Goal: Check status: Check status

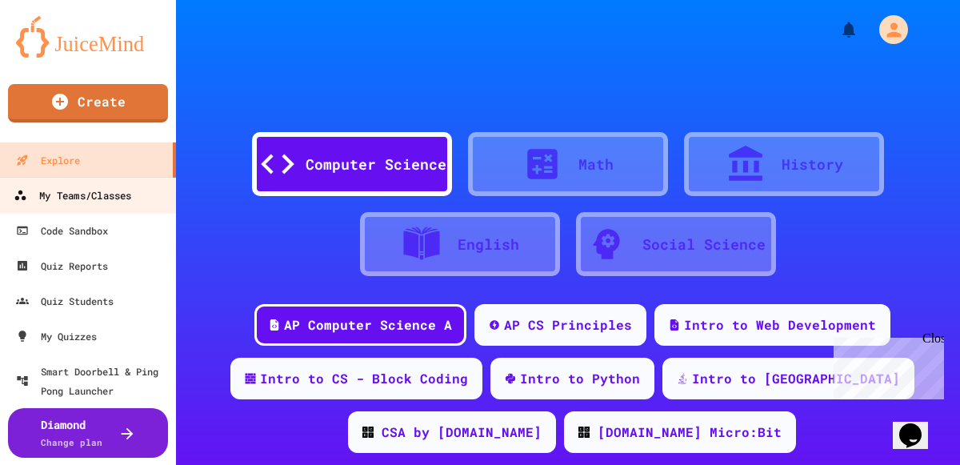
click at [109, 201] on div "My Teams/Classes" at bounding box center [73, 196] width 118 height 20
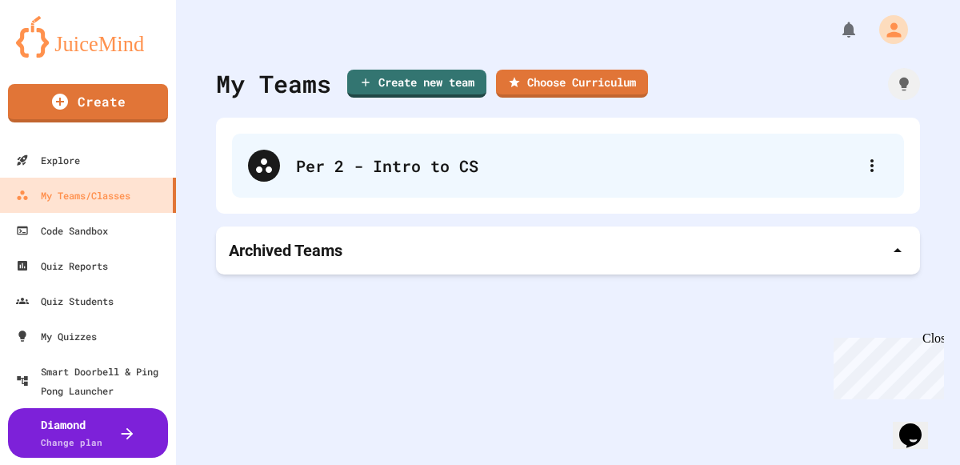
click at [448, 174] on div "Per 2 - Intro to CS" at bounding box center [576, 166] width 560 height 24
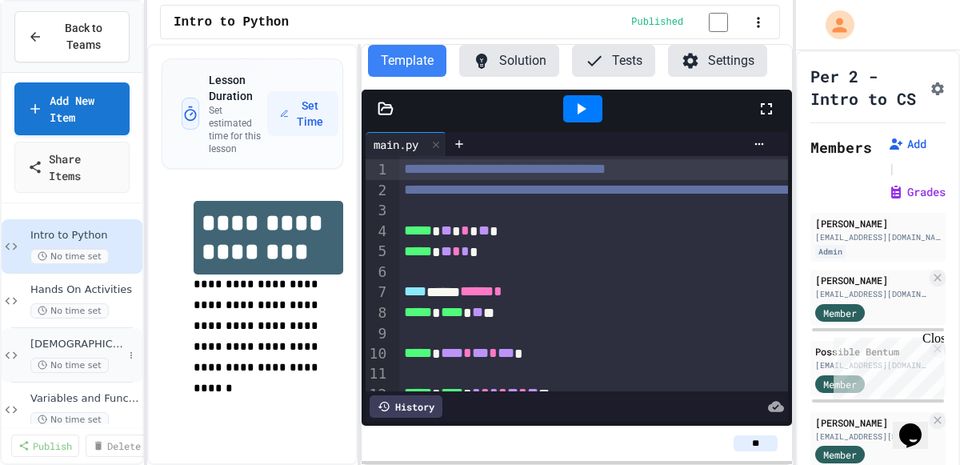
click at [62, 361] on span "No time set" at bounding box center [69, 365] width 78 height 15
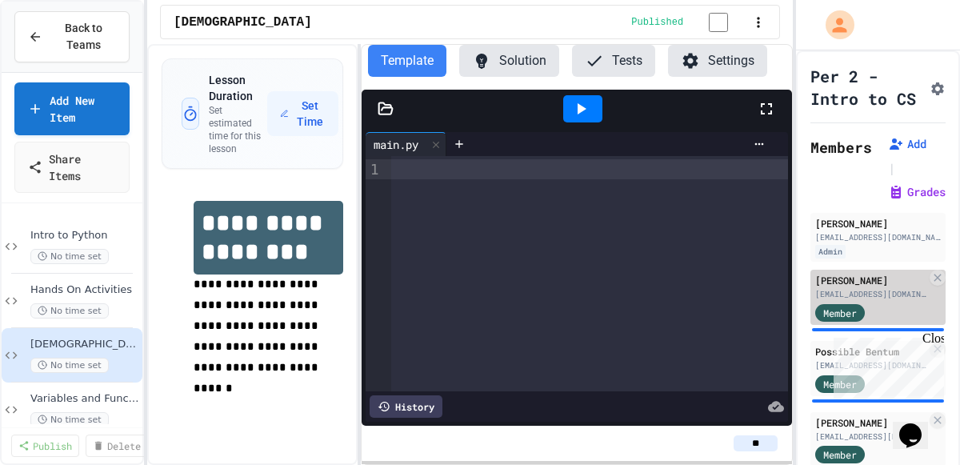
click at [836, 287] on div "[PERSON_NAME]" at bounding box center [870, 280] width 111 height 14
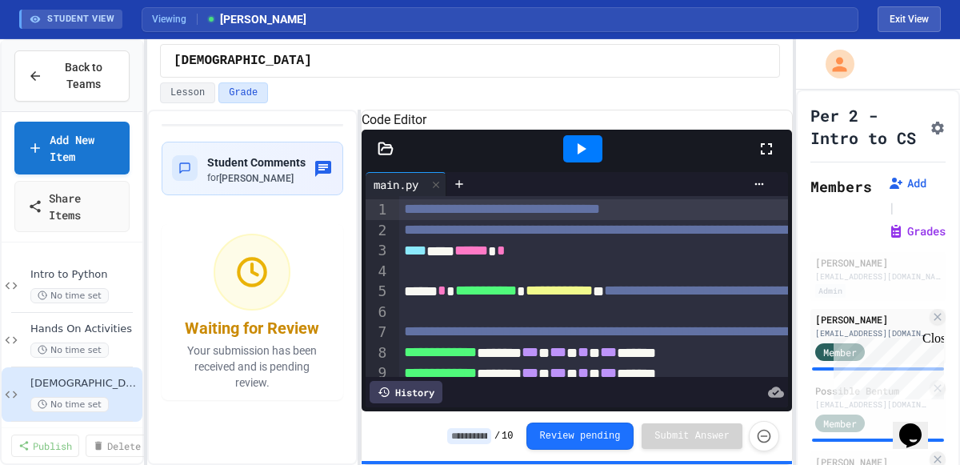
click at [772, 158] on icon at bounding box center [766, 148] width 19 height 19
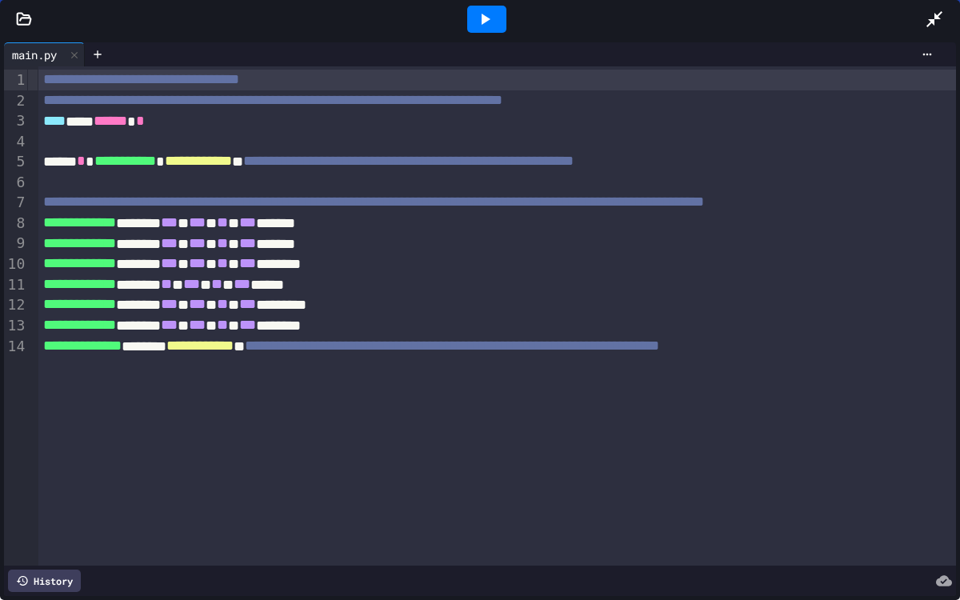
click at [491, 23] on icon at bounding box center [484, 19] width 19 height 19
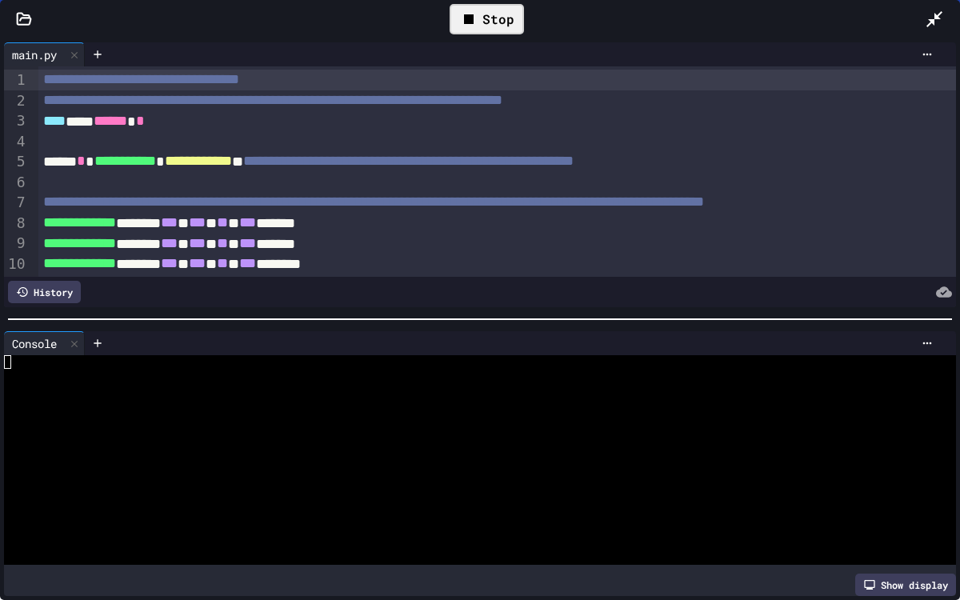
click at [22, 20] on icon at bounding box center [24, 19] width 16 height 16
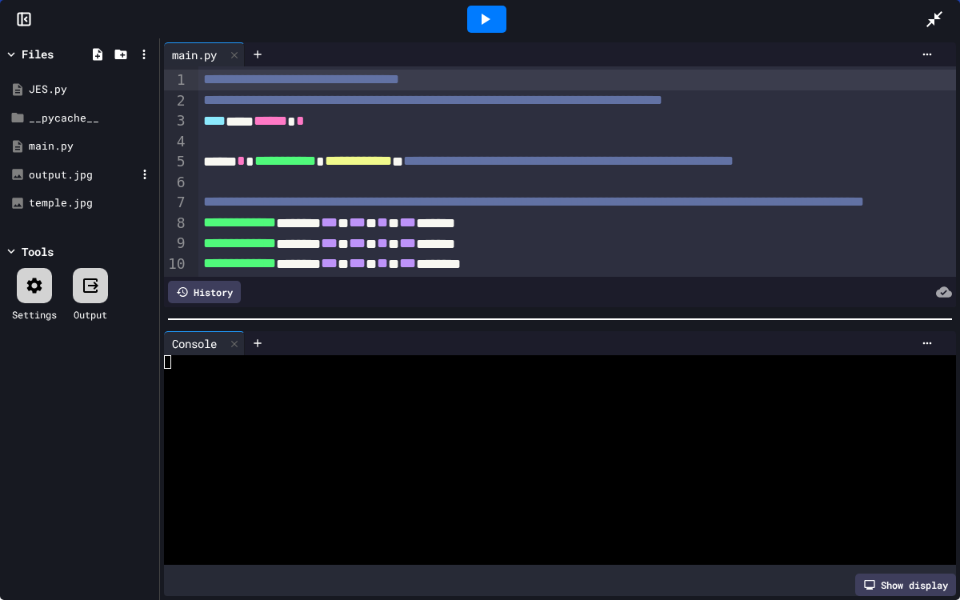
click at [63, 175] on div "output.jpg" at bounding box center [82, 175] width 107 height 16
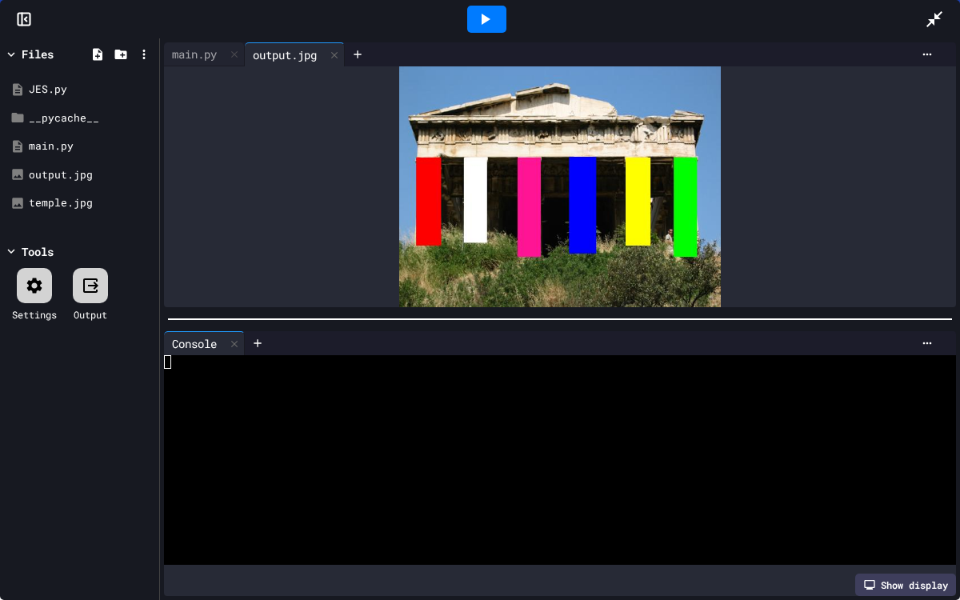
click at [935, 22] on icon at bounding box center [934, 19] width 19 height 19
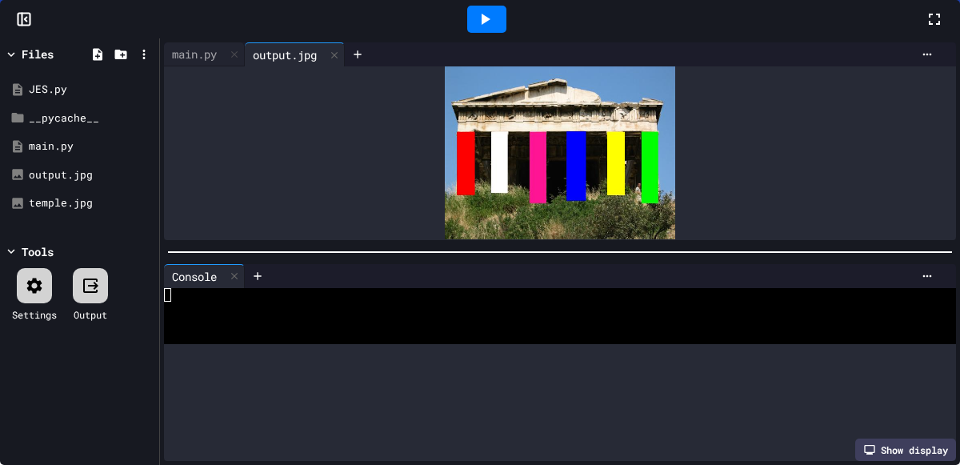
scroll to position [202, 0]
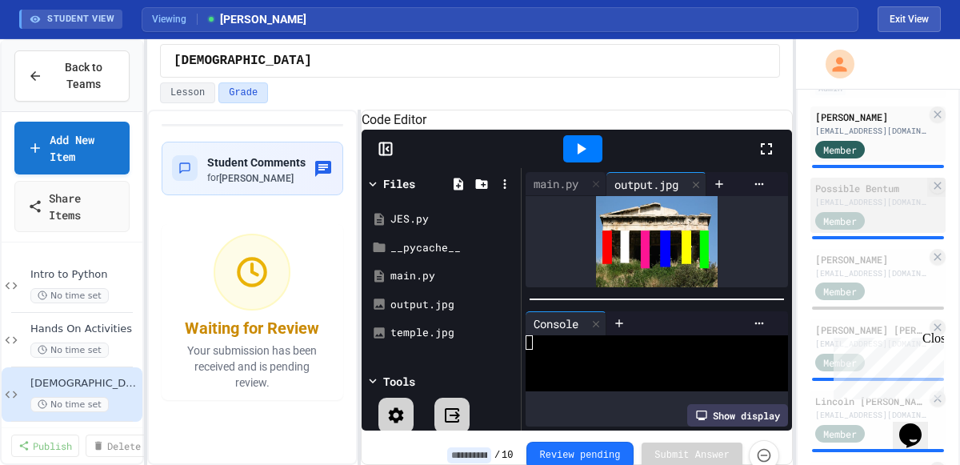
click at [873, 208] on div "[EMAIL_ADDRESS][DOMAIN_NAME]" at bounding box center [870, 202] width 111 height 12
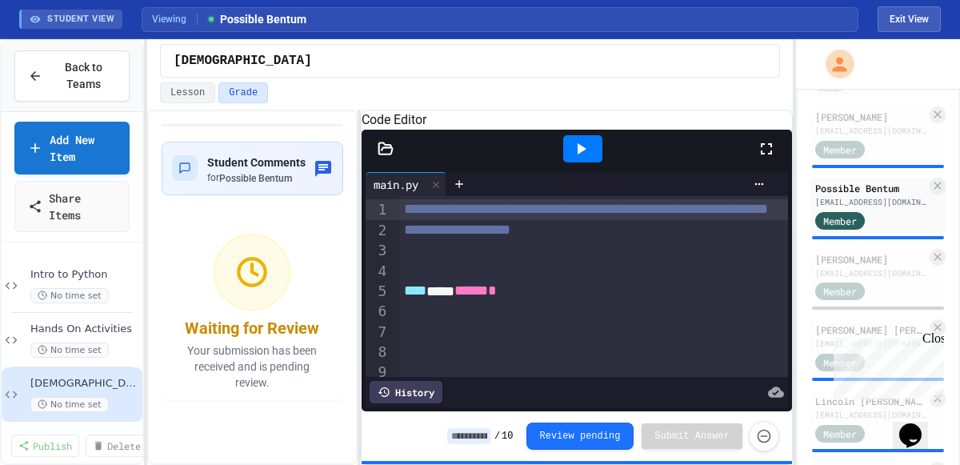
click at [767, 158] on icon at bounding box center [766, 148] width 19 height 19
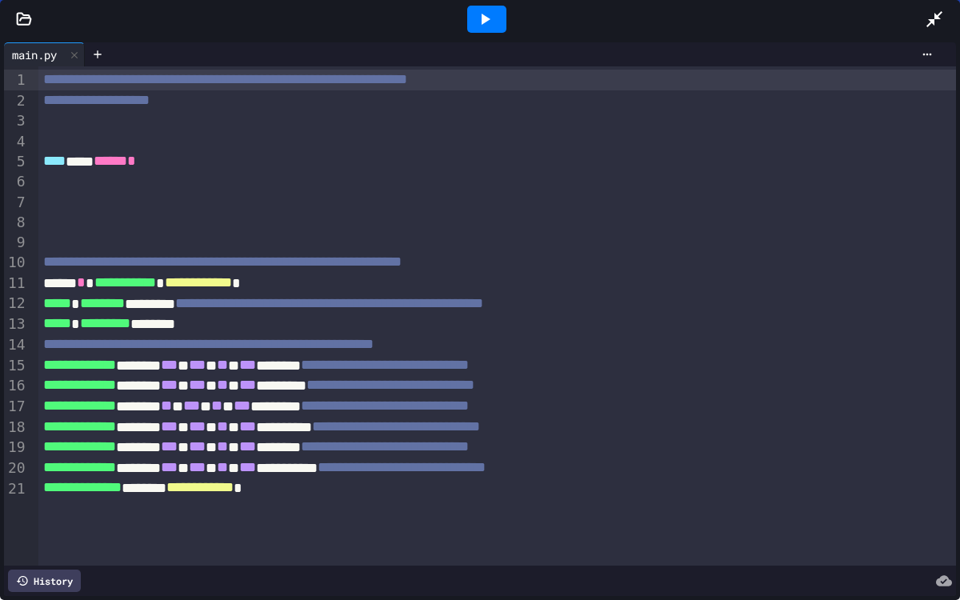
click at [487, 17] on icon at bounding box center [484, 19] width 19 height 19
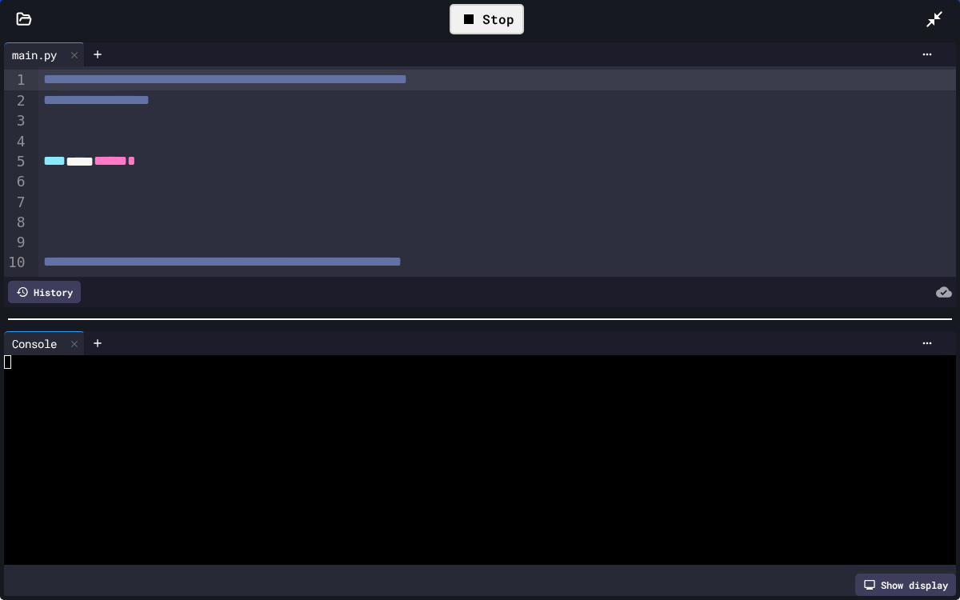
click at [19, 21] on icon at bounding box center [25, 18] width 14 height 11
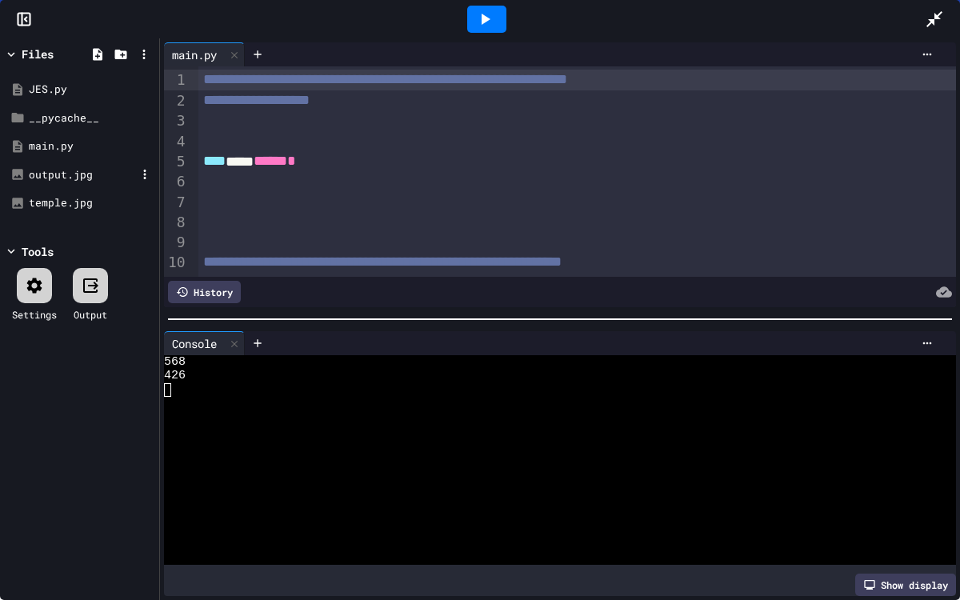
click at [54, 172] on div "output.jpg" at bounding box center [82, 175] width 107 height 16
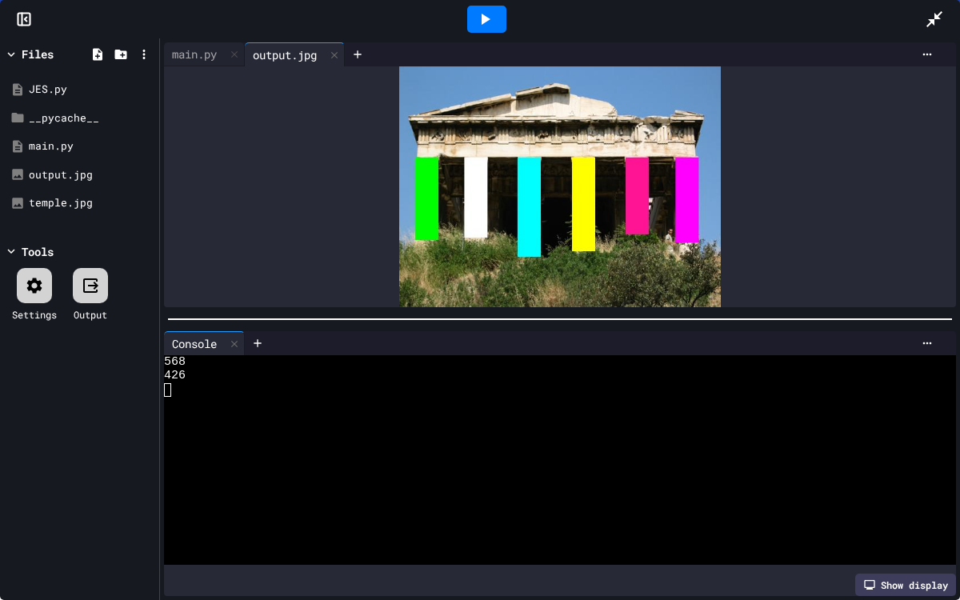
click at [928, 16] on icon at bounding box center [934, 19] width 19 height 19
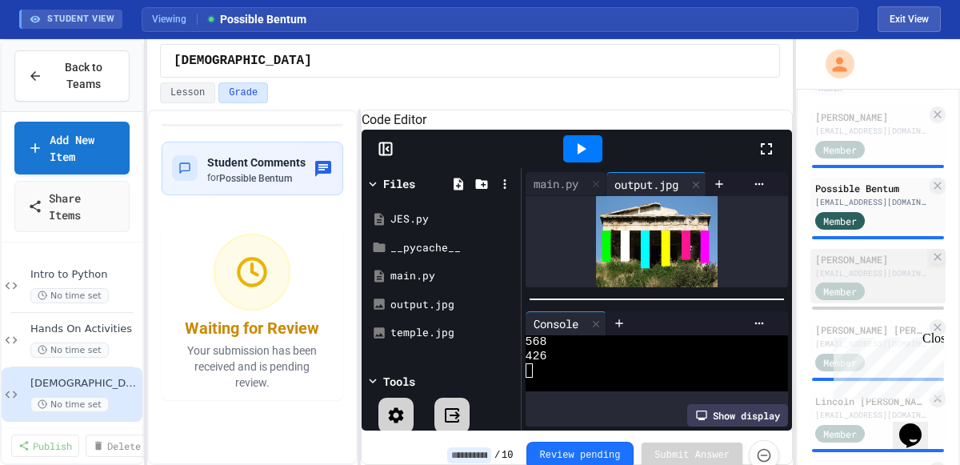
click at [891, 279] on div "[EMAIL_ADDRESS][DOMAIN_NAME]" at bounding box center [870, 273] width 111 height 12
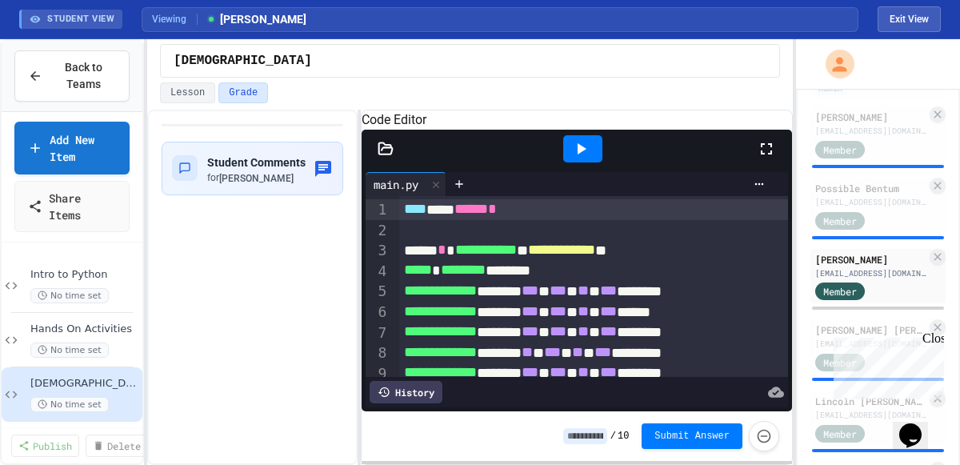
click at [769, 158] on icon at bounding box center [766, 148] width 19 height 19
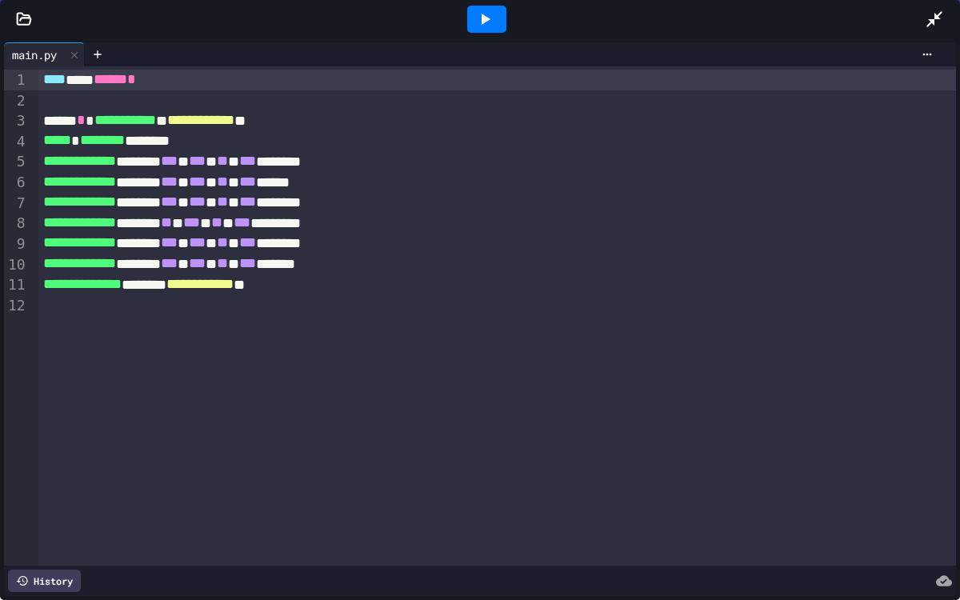
click at [931, 25] on icon at bounding box center [934, 19] width 19 height 19
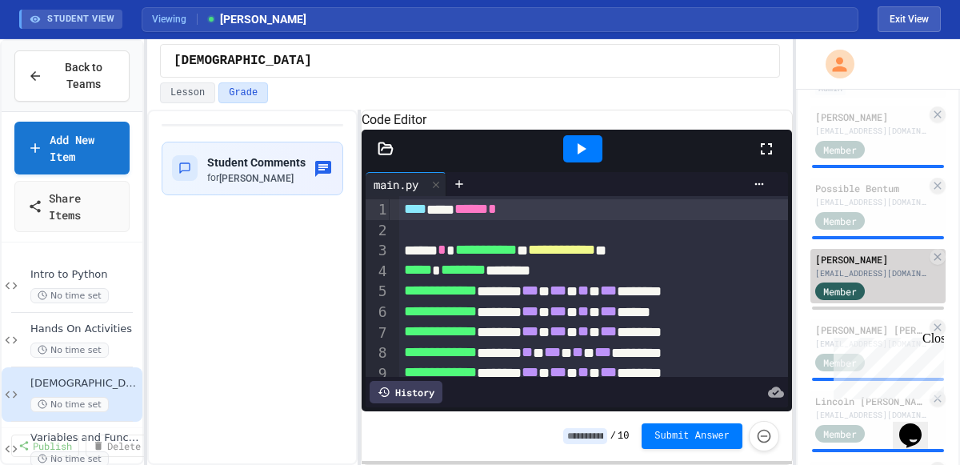
click at [877, 266] on div "[PERSON_NAME]" at bounding box center [870, 259] width 111 height 14
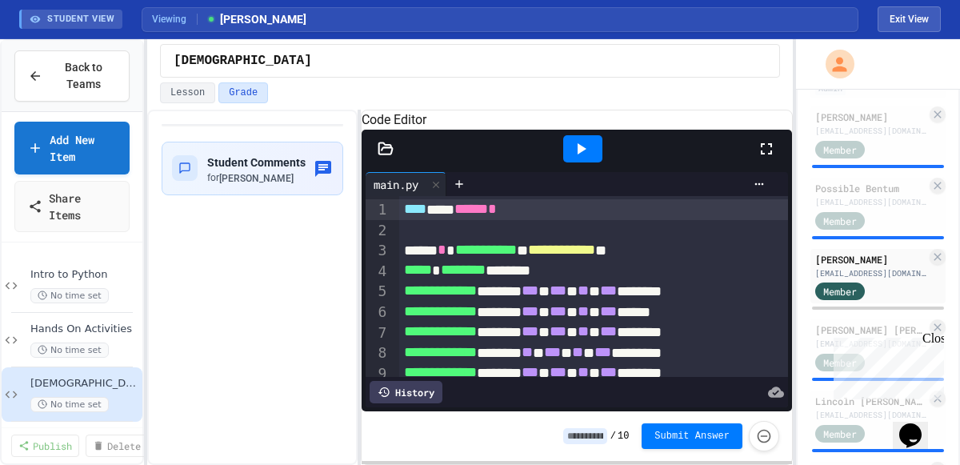
click at [766, 158] on icon at bounding box center [766, 148] width 19 height 19
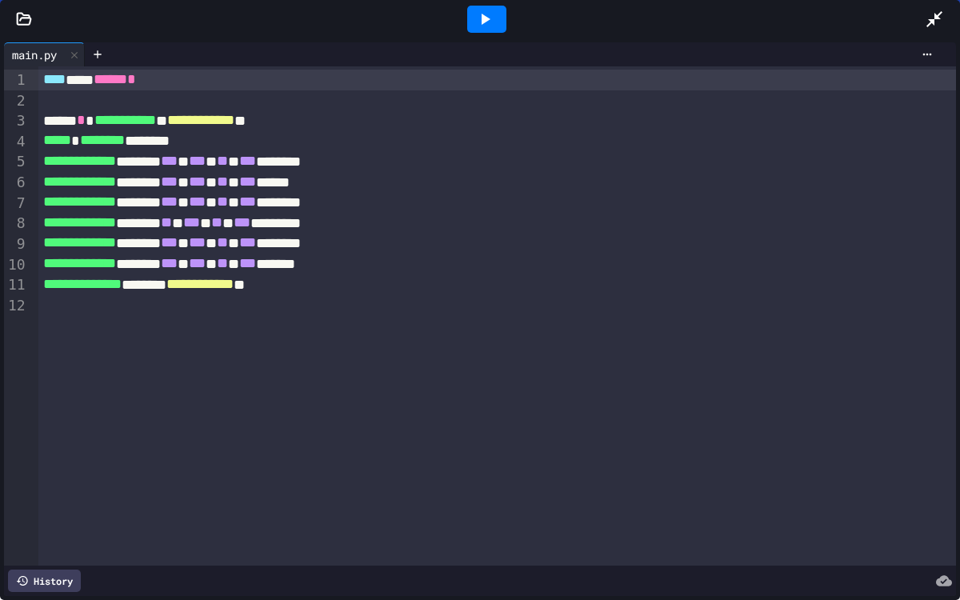
click at [470, 18] on div at bounding box center [486, 19] width 39 height 27
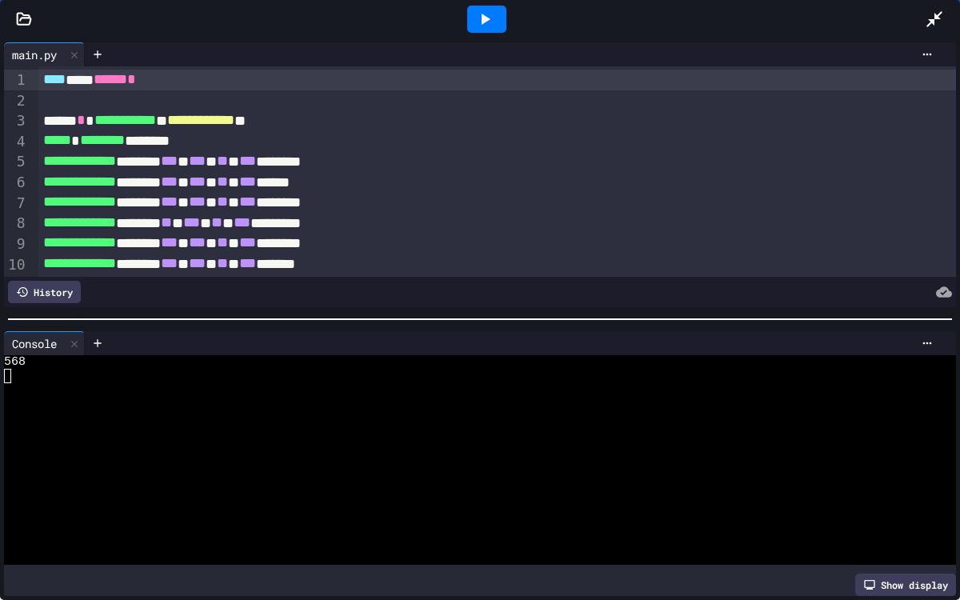
click at [21, 20] on icon at bounding box center [24, 19] width 16 height 16
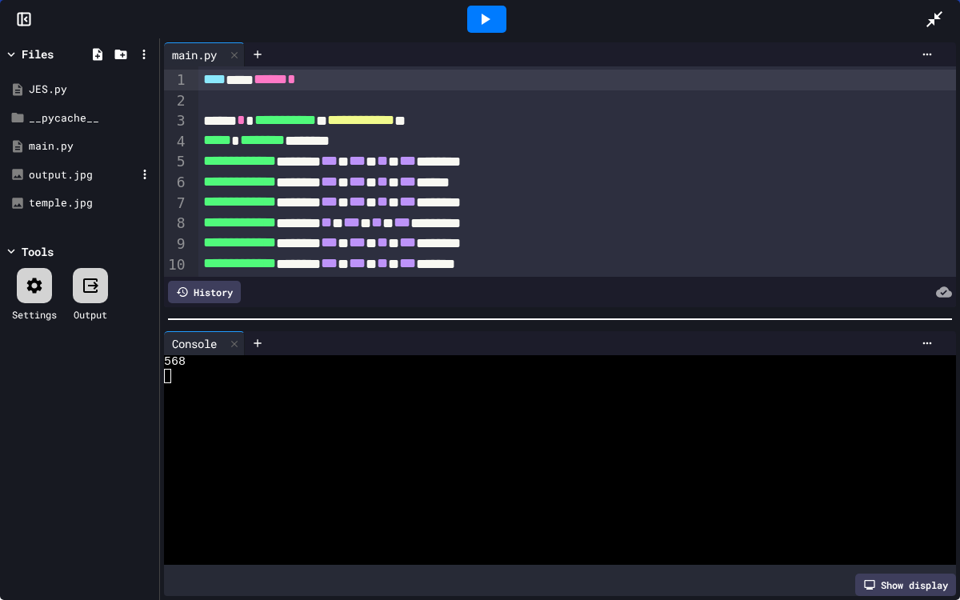
click at [56, 172] on div "output.jpg" at bounding box center [82, 175] width 107 height 16
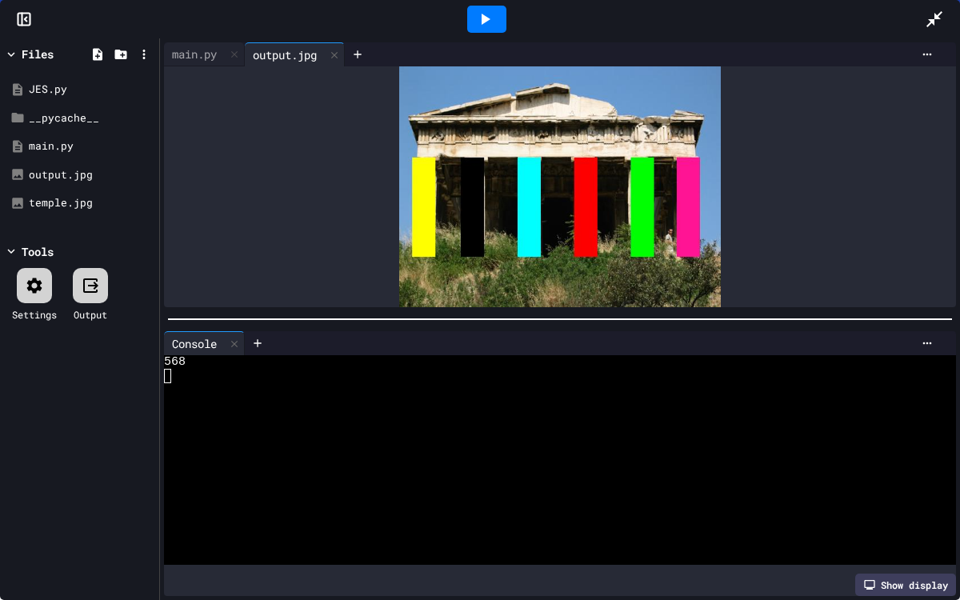
click at [937, 18] on icon at bounding box center [935, 19] width 16 height 16
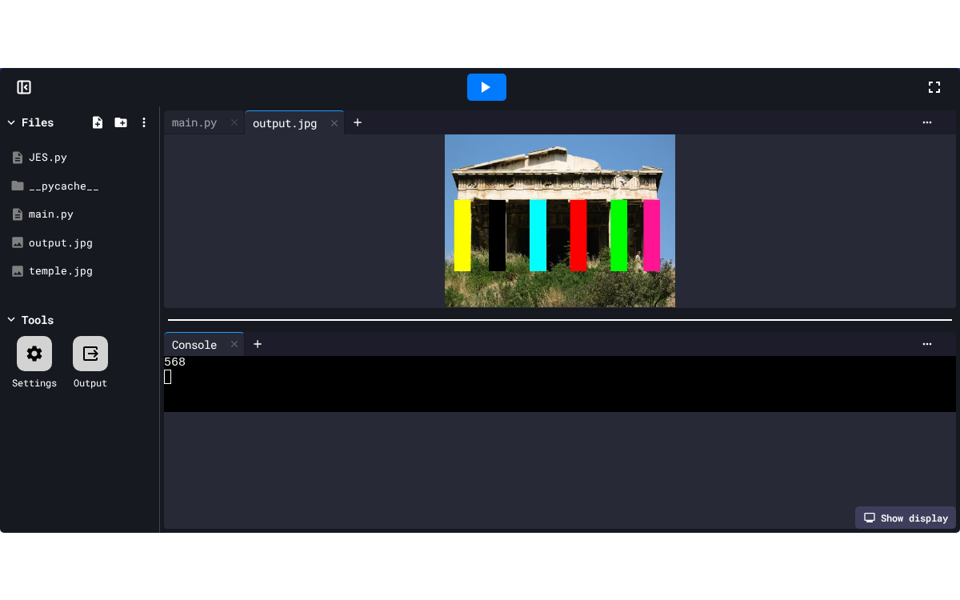
scroll to position [306, 0]
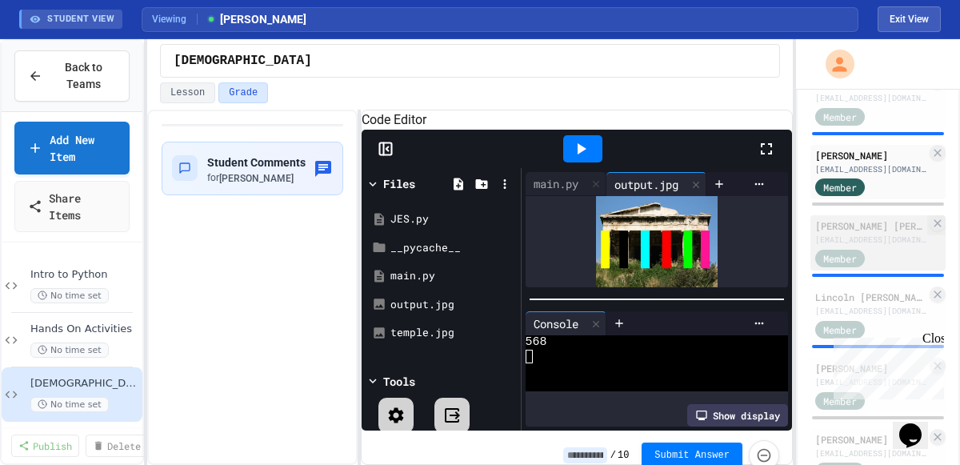
click at [875, 246] on div "[EMAIL_ADDRESS][DOMAIN_NAME]" at bounding box center [870, 240] width 111 height 12
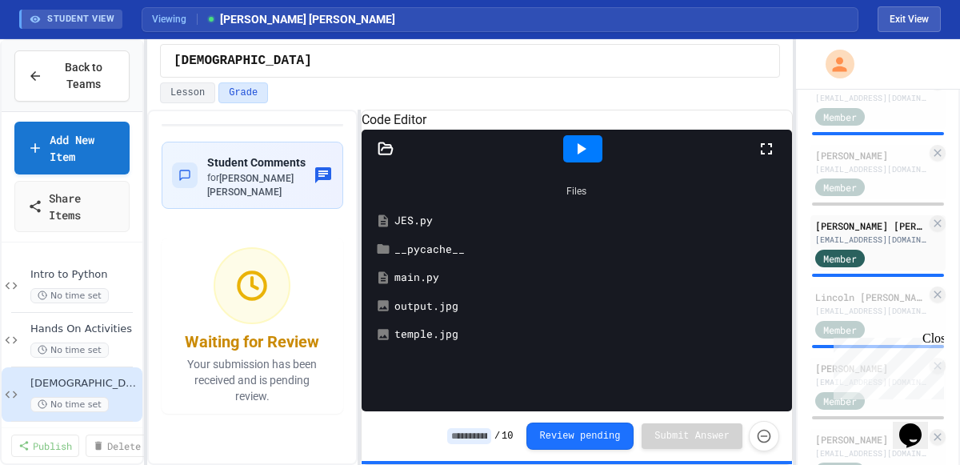
click at [417, 286] on div "main.py" at bounding box center [588, 278] width 388 height 16
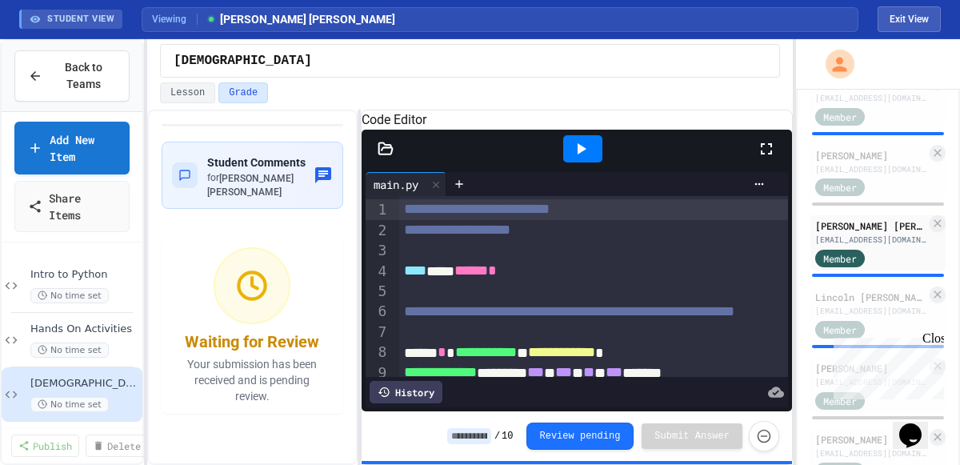
click at [767, 158] on icon at bounding box center [766, 148] width 19 height 19
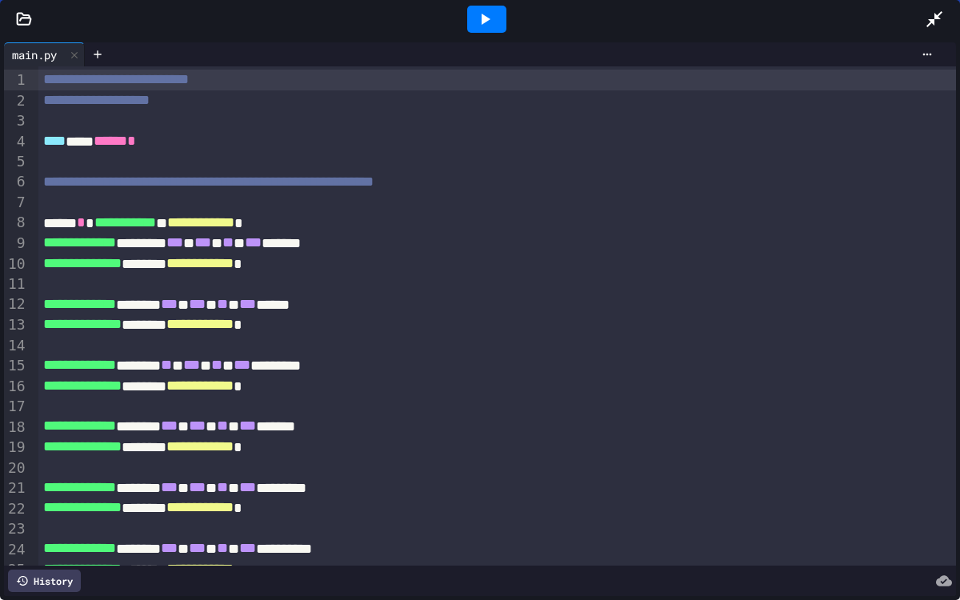
click at [23, 20] on icon at bounding box center [24, 19] width 16 height 16
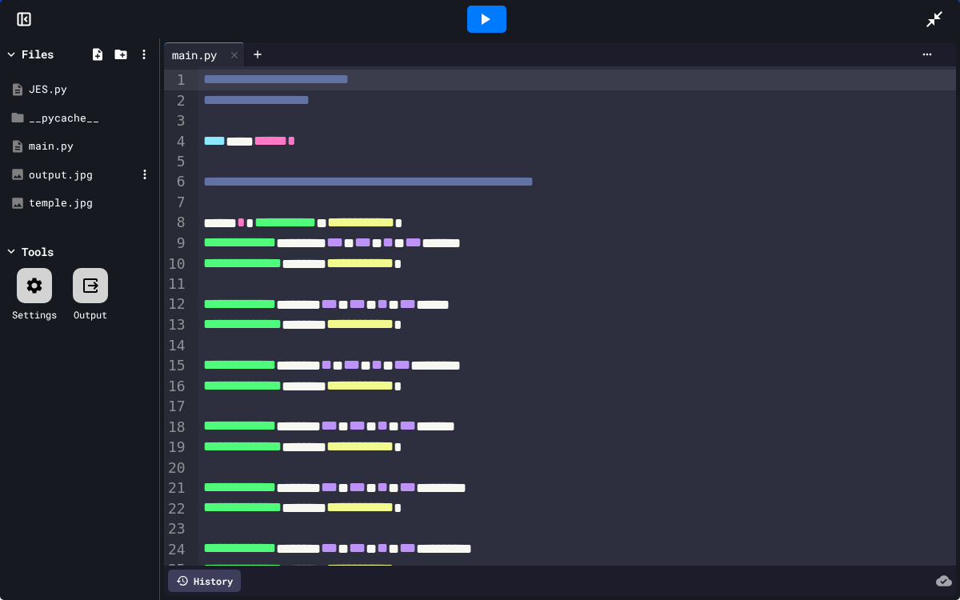
click at [58, 174] on div "output.jpg" at bounding box center [82, 175] width 107 height 16
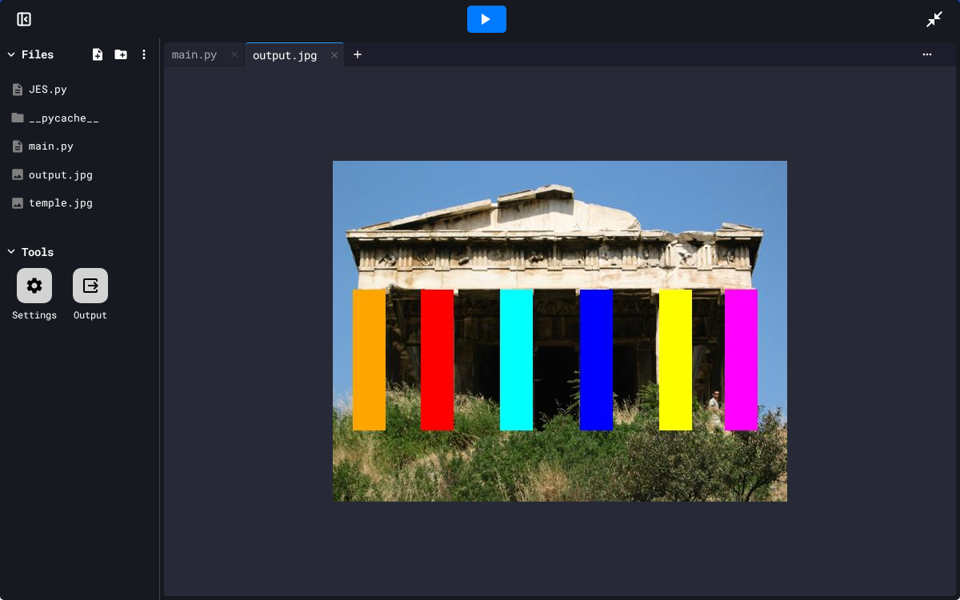
click at [932, 22] on icon at bounding box center [935, 19] width 16 height 16
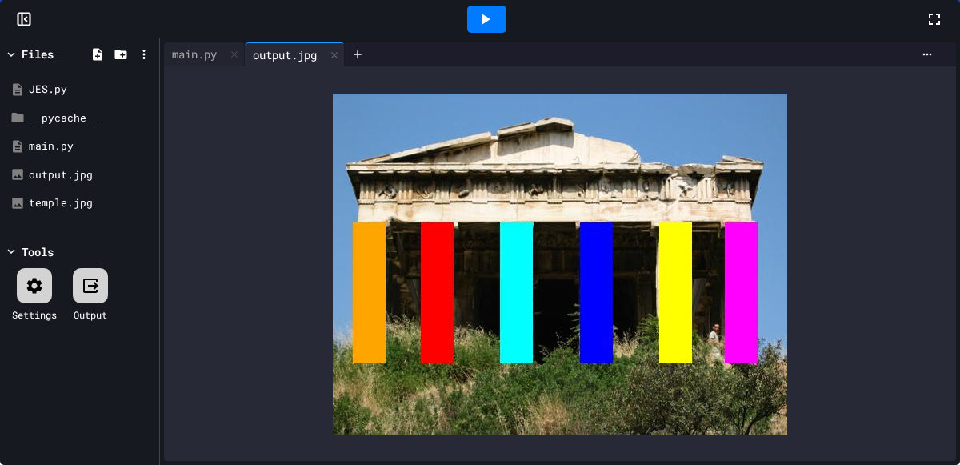
scroll to position [384, 0]
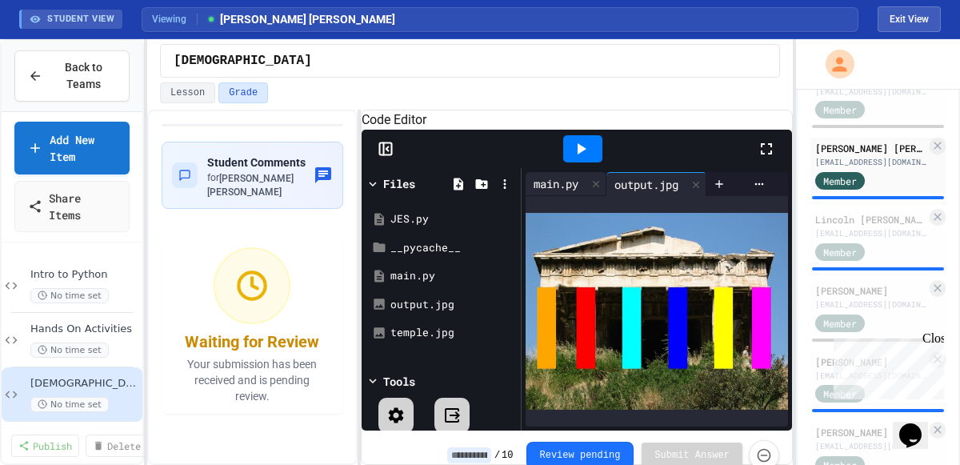
click at [554, 192] on div "main.py" at bounding box center [556, 183] width 61 height 17
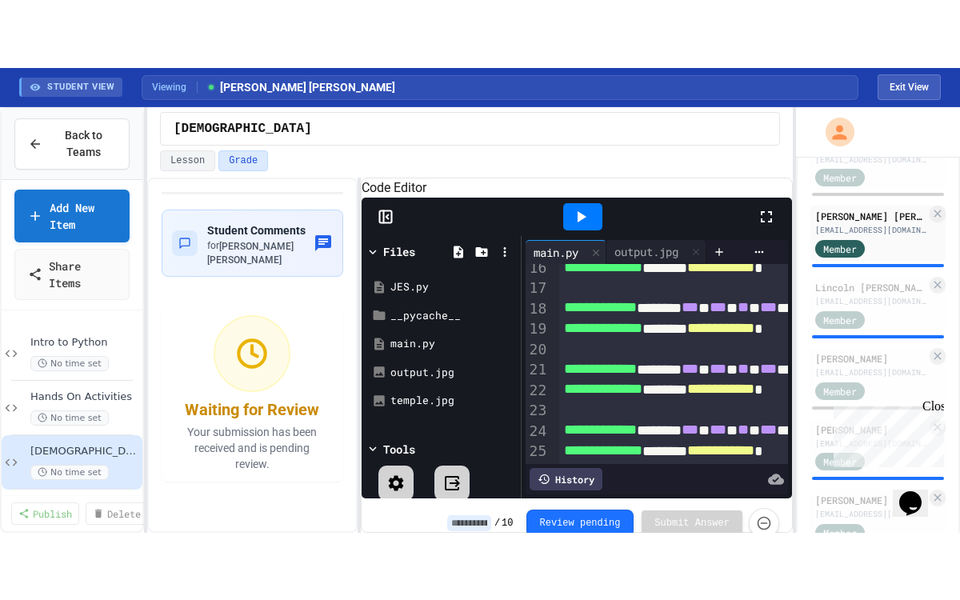
scroll to position [0, 0]
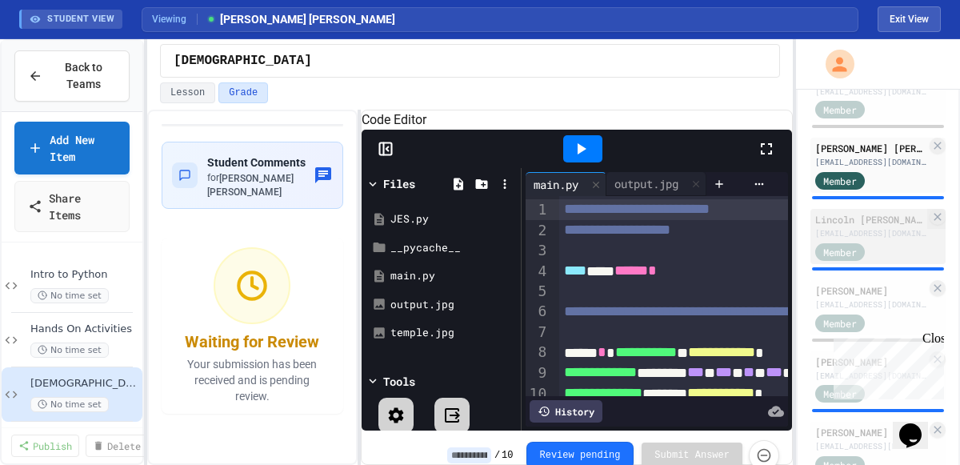
click at [871, 226] on div "Lincoln [PERSON_NAME]" at bounding box center [870, 219] width 111 height 14
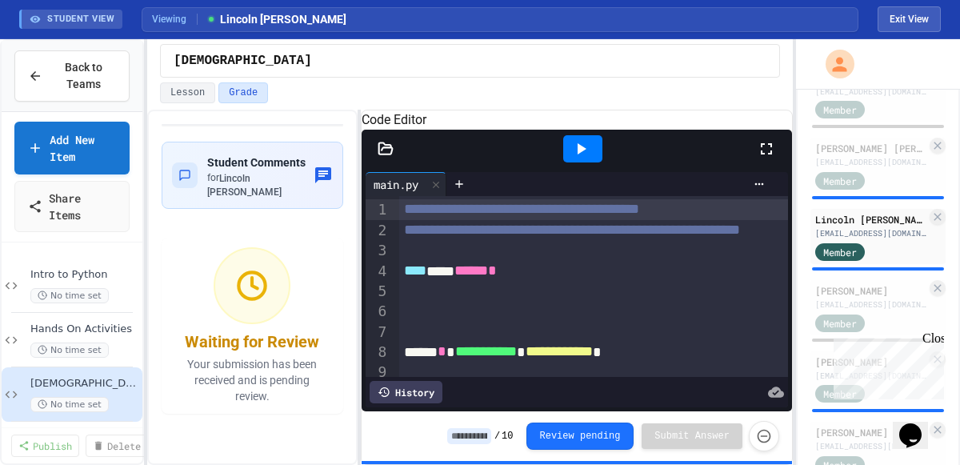
click at [765, 158] on icon at bounding box center [766, 148] width 19 height 19
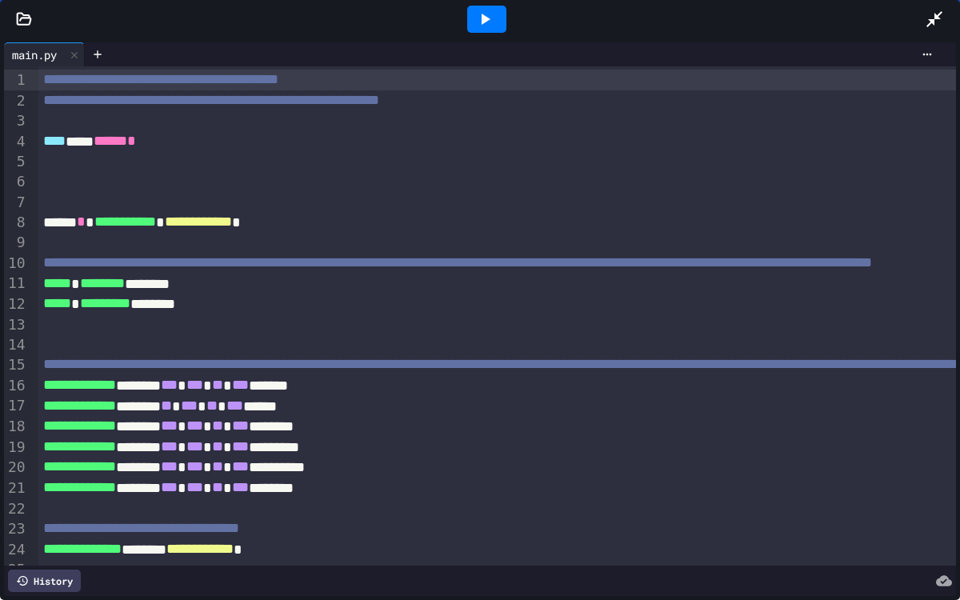
click at [29, 16] on icon at bounding box center [25, 18] width 14 height 11
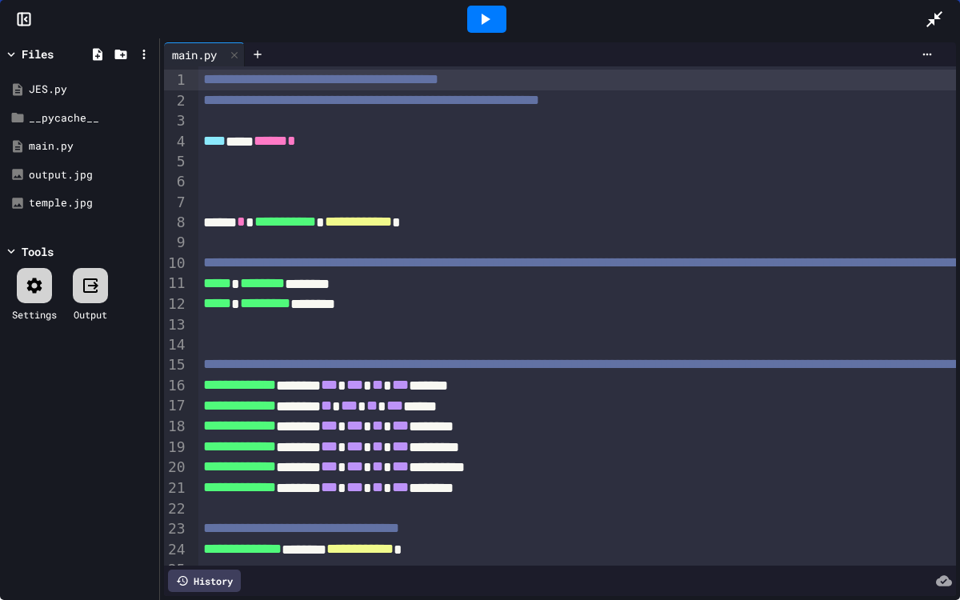
click at [483, 20] on icon at bounding box center [486, 19] width 9 height 11
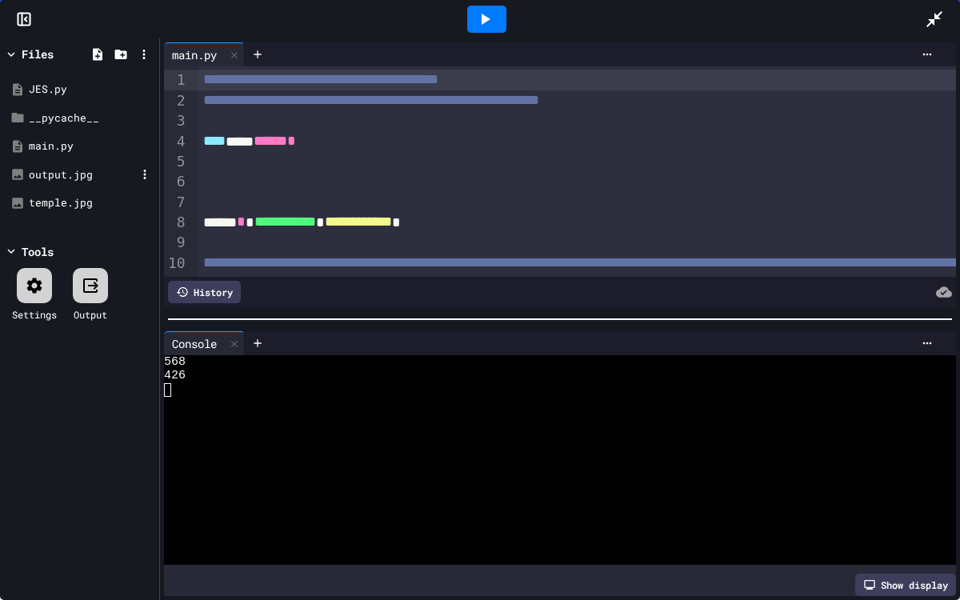
click at [44, 174] on div "output.jpg" at bounding box center [82, 175] width 107 height 16
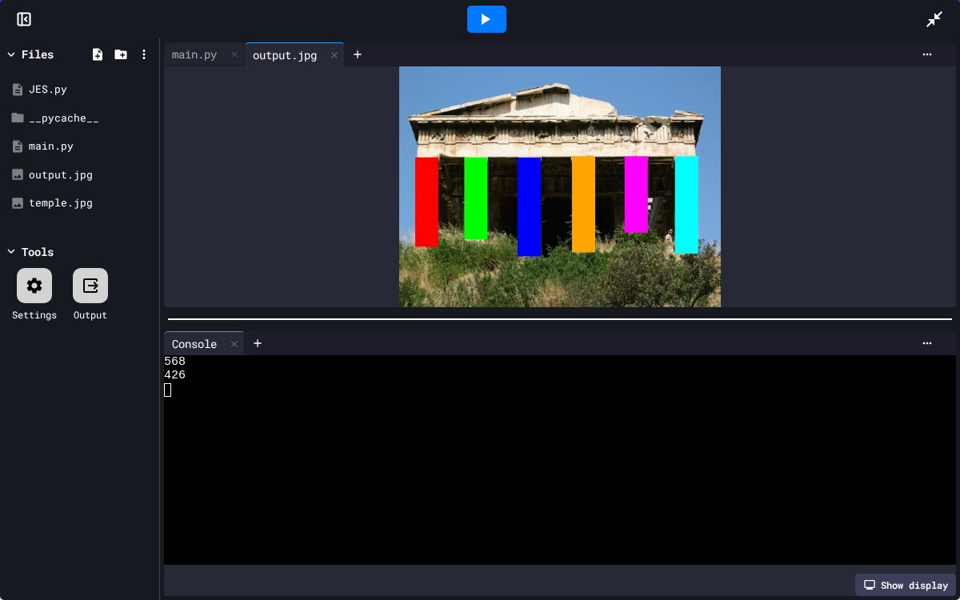
click at [935, 19] on icon at bounding box center [934, 19] width 19 height 19
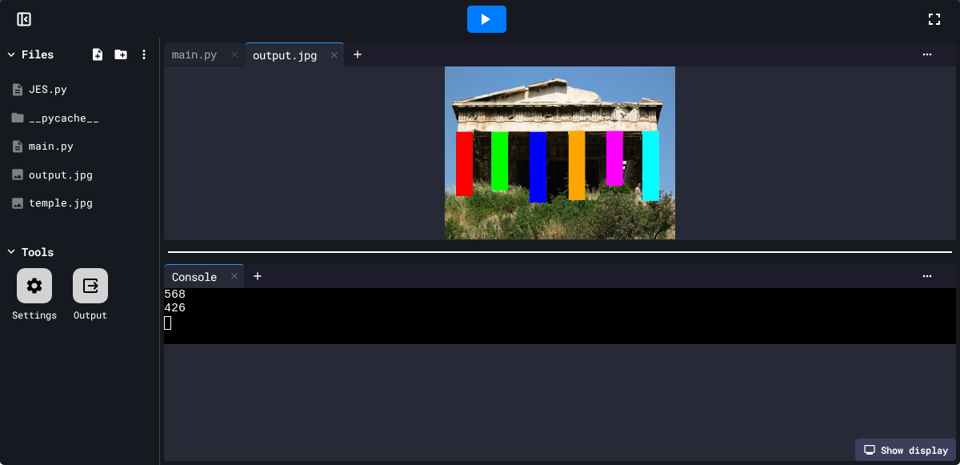
scroll to position [504, 0]
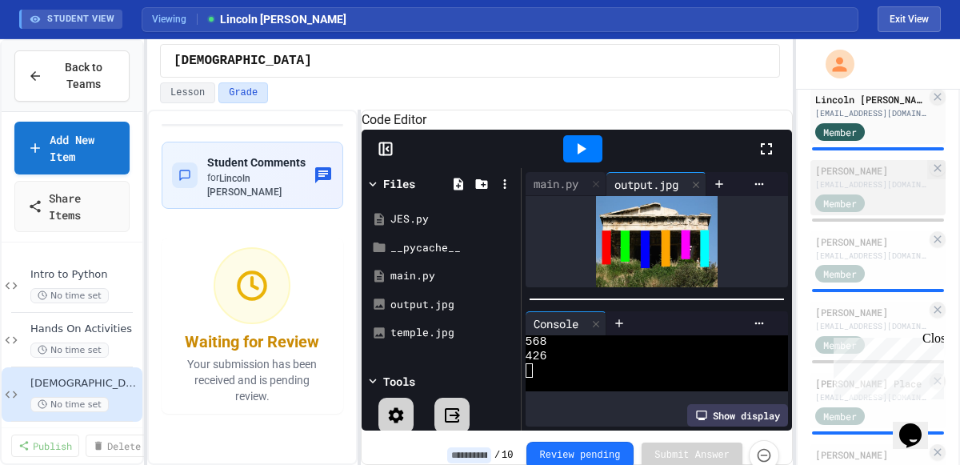
click at [887, 212] on div "Member" at bounding box center [855, 202] width 80 height 20
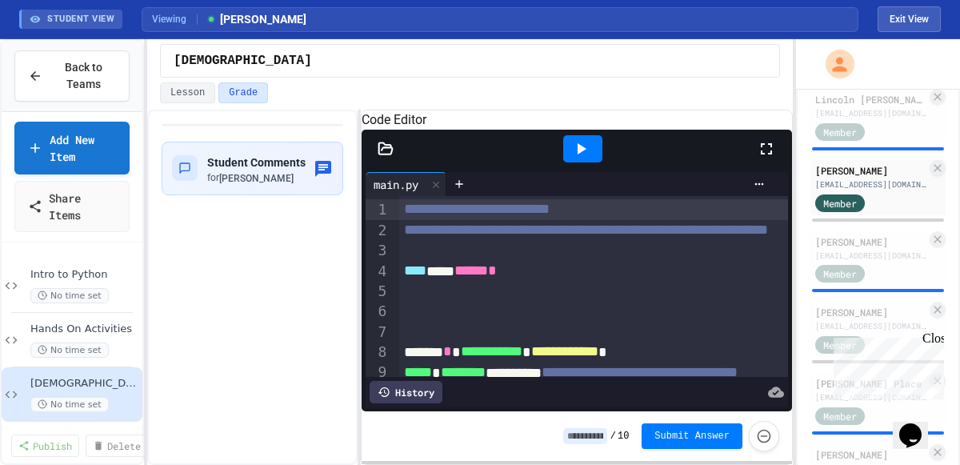
click at [766, 158] on icon at bounding box center [766, 148] width 19 height 19
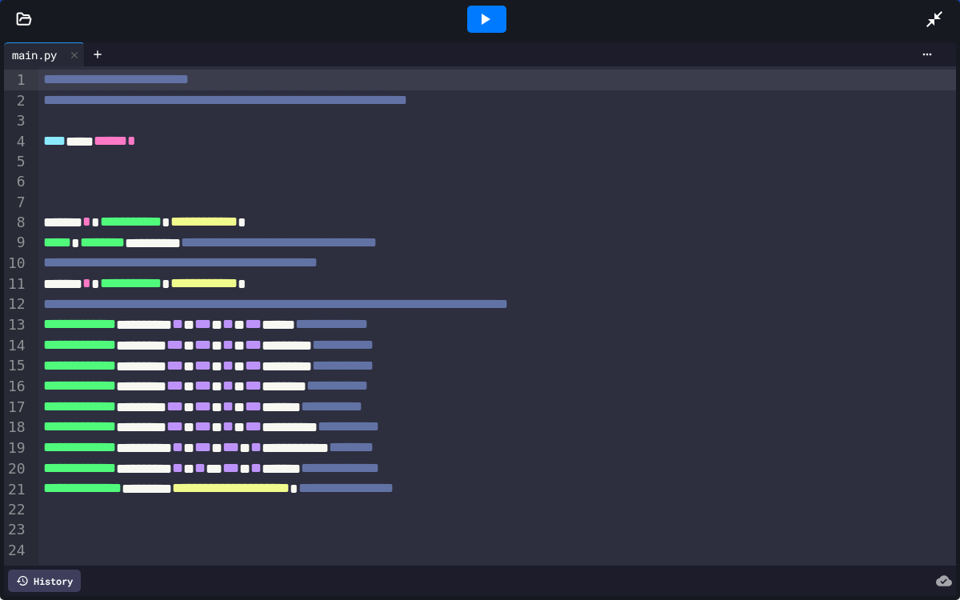
click at [29, 14] on icon at bounding box center [24, 19] width 16 height 16
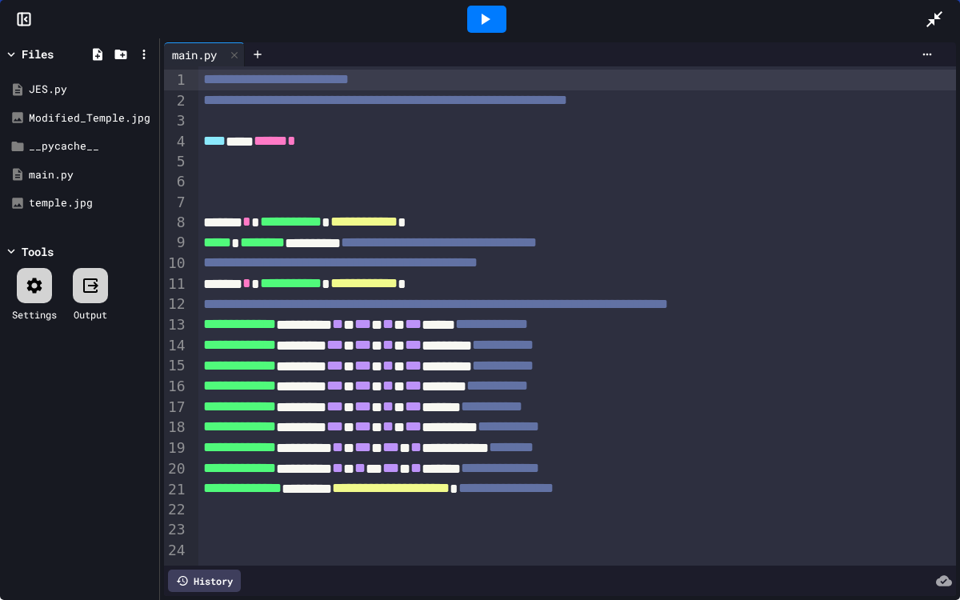
click at [485, 13] on icon at bounding box center [484, 19] width 19 height 19
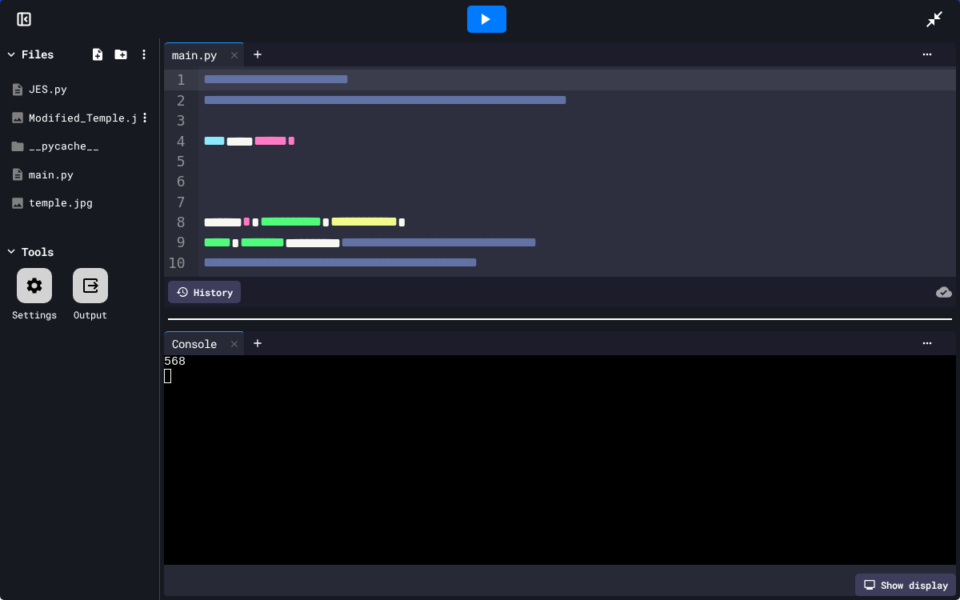
click at [73, 119] on div "Modified_Temple.jpg" at bounding box center [82, 118] width 107 height 16
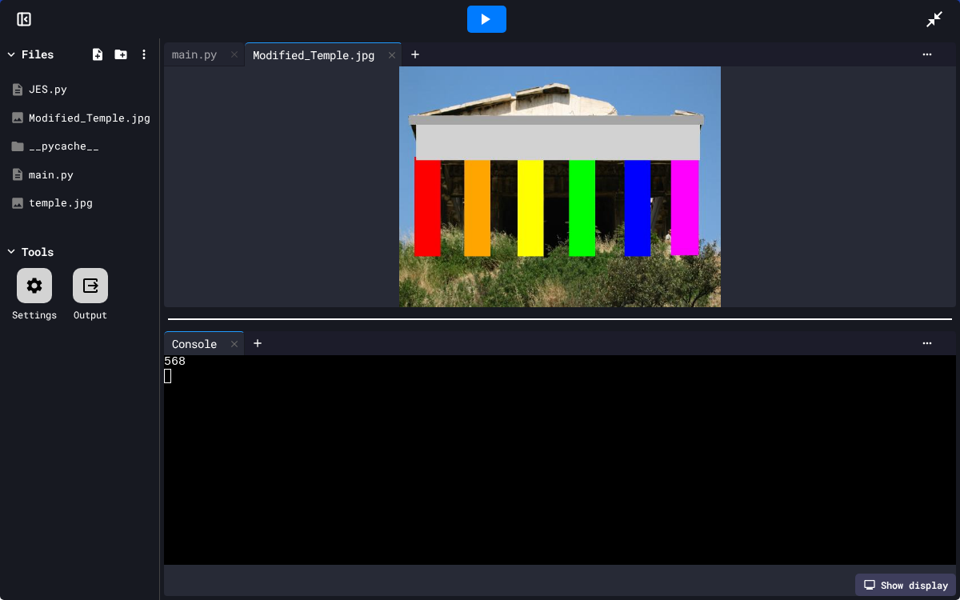
click at [941, 9] on div at bounding box center [942, 19] width 35 height 43
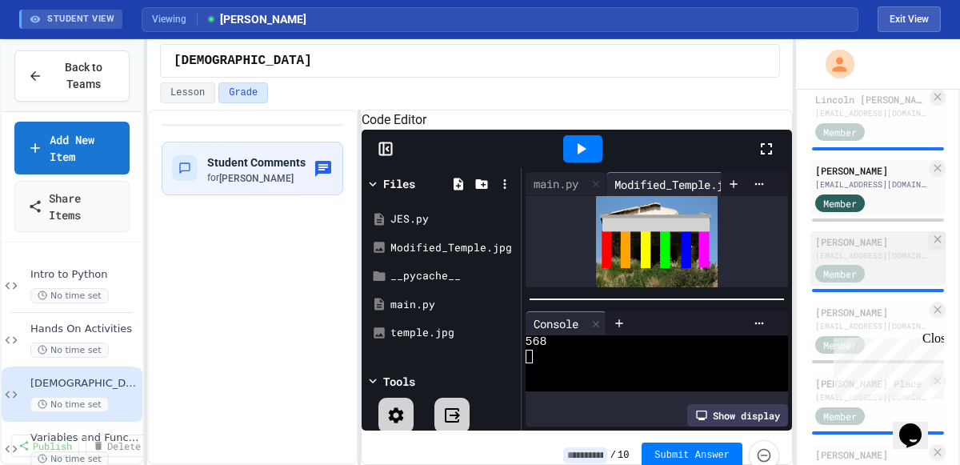
click at [894, 262] on div "[EMAIL_ADDRESS][DOMAIN_NAME]" at bounding box center [870, 256] width 111 height 12
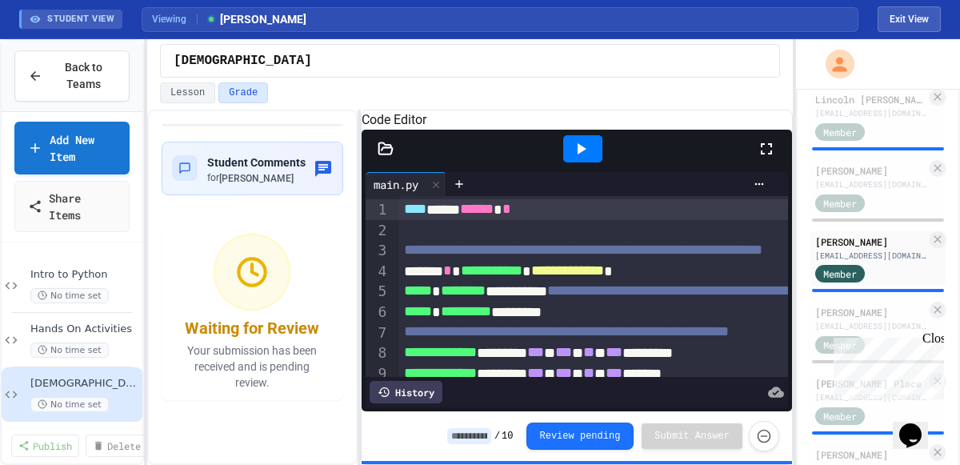
click at [767, 158] on icon at bounding box center [766, 148] width 19 height 19
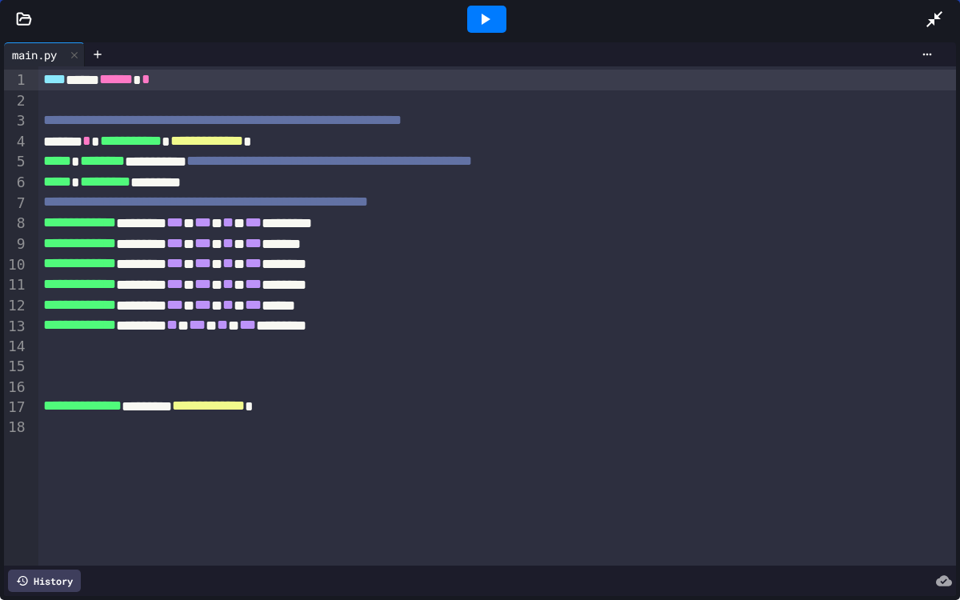
click at [25, 17] on icon at bounding box center [25, 18] width 14 height 11
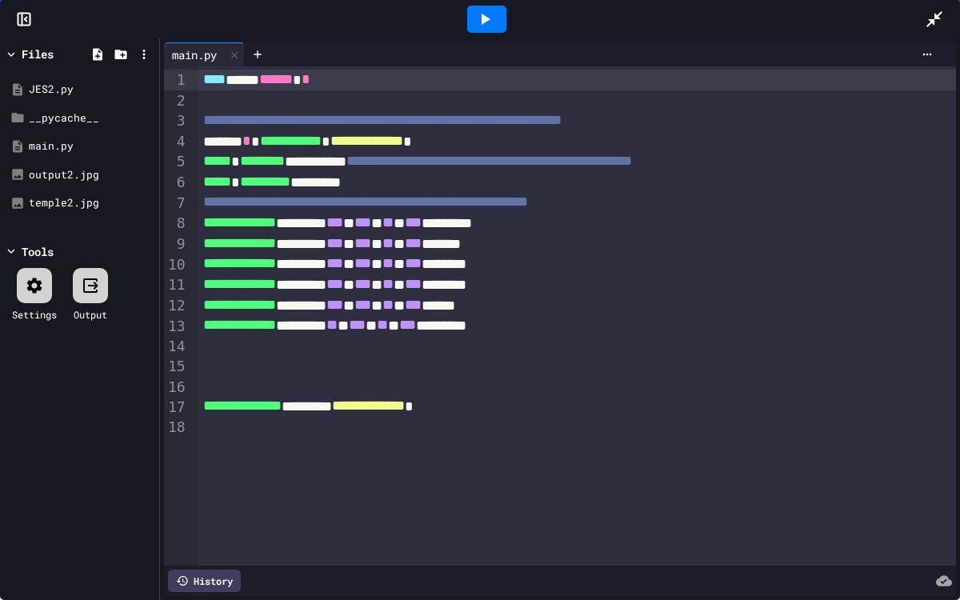
click at [483, 19] on icon at bounding box center [486, 19] width 9 height 11
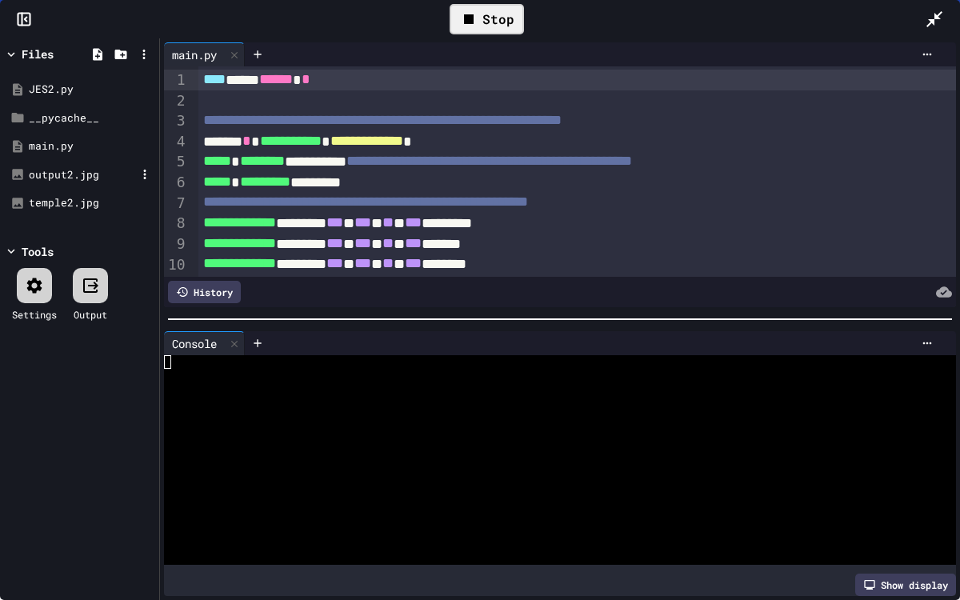
click at [78, 178] on div "output2.jpg" at bounding box center [82, 175] width 107 height 16
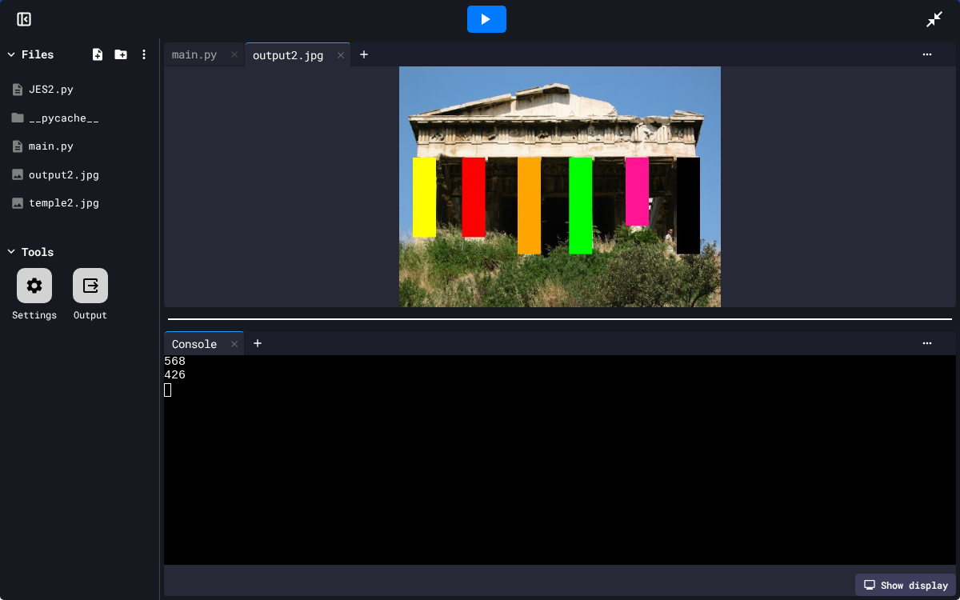
click at [931, 18] on icon at bounding box center [934, 19] width 19 height 19
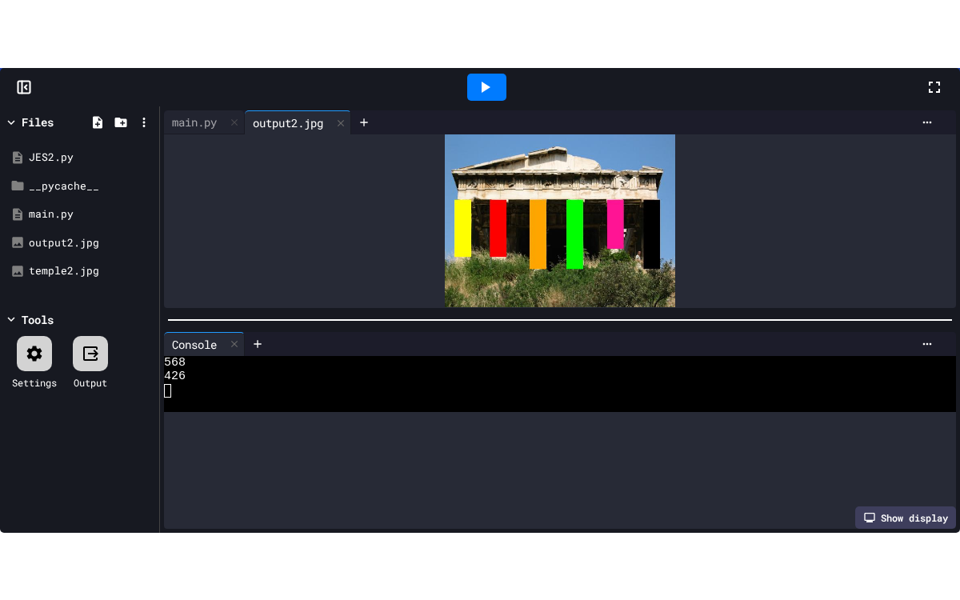
scroll to position [711, 0]
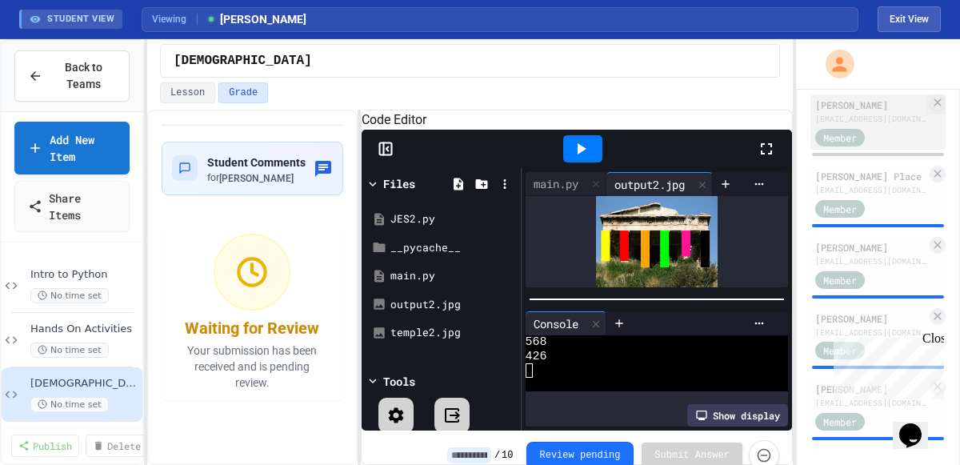
click at [882, 125] on div "[EMAIL_ADDRESS][DOMAIN_NAME]" at bounding box center [870, 119] width 111 height 12
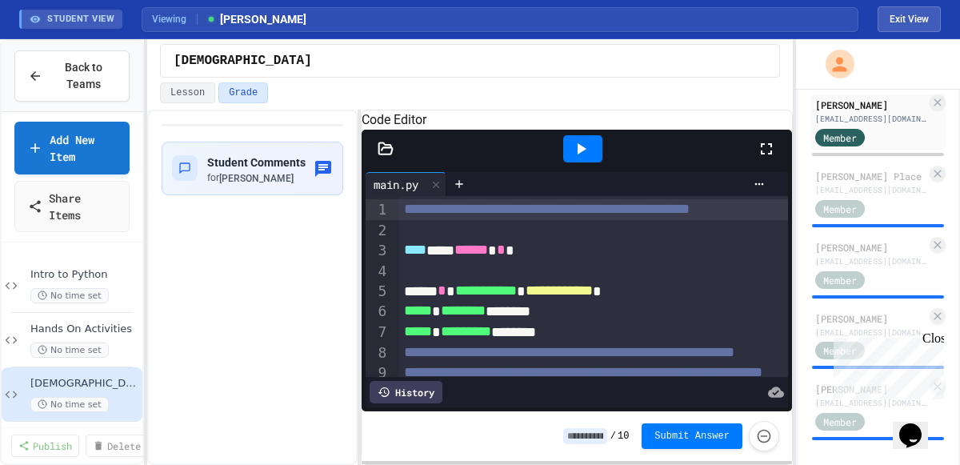
click at [769, 158] on icon at bounding box center [766, 148] width 19 height 19
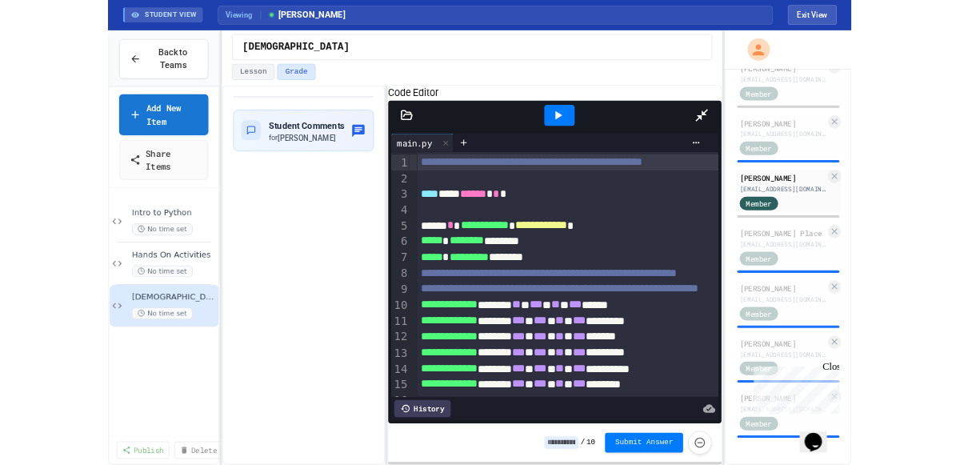
scroll to position [608, 0]
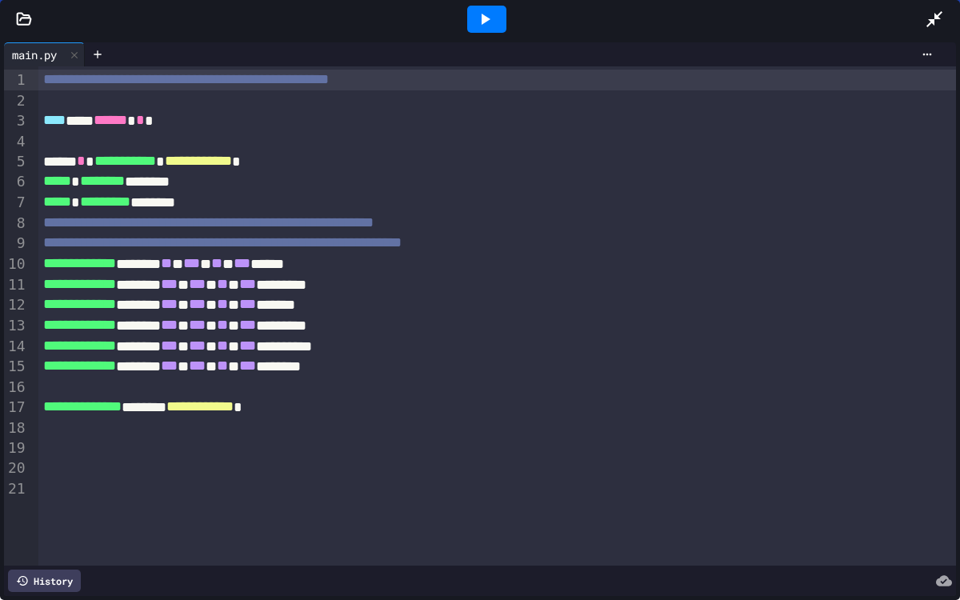
click at [22, 18] on icon at bounding box center [25, 18] width 14 height 11
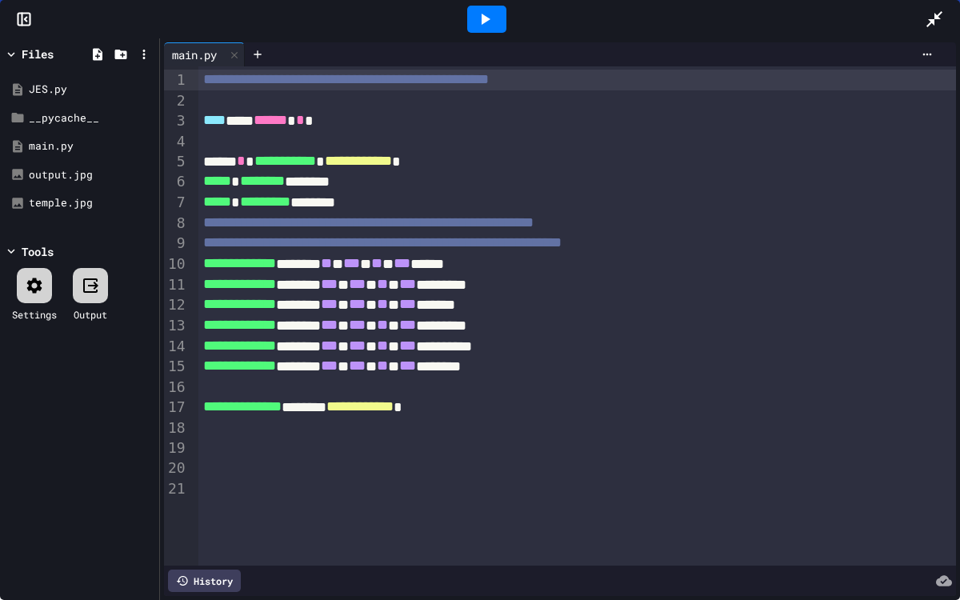
click at [488, 20] on icon at bounding box center [484, 19] width 19 height 19
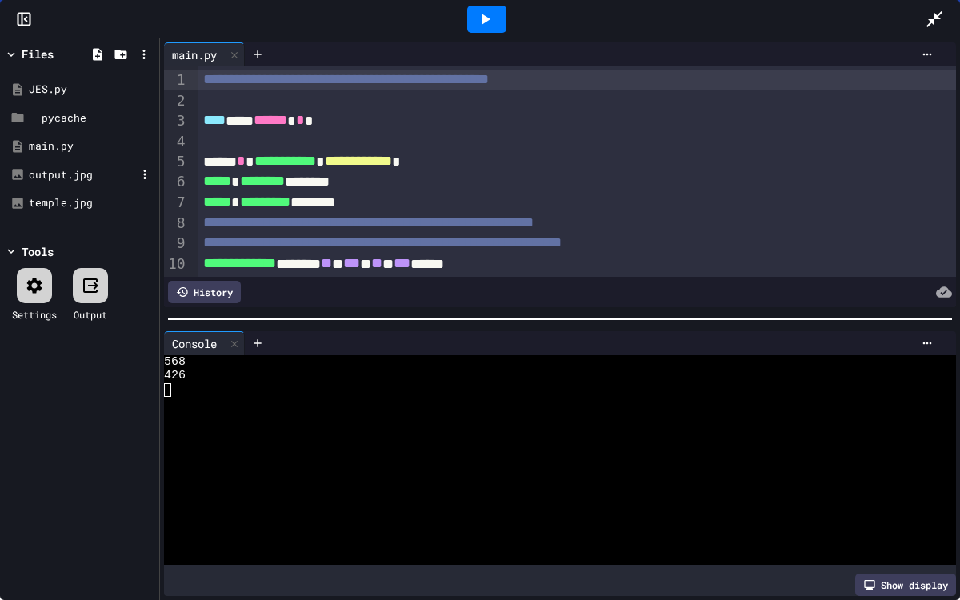
click at [62, 176] on div "output.jpg" at bounding box center [82, 175] width 107 height 16
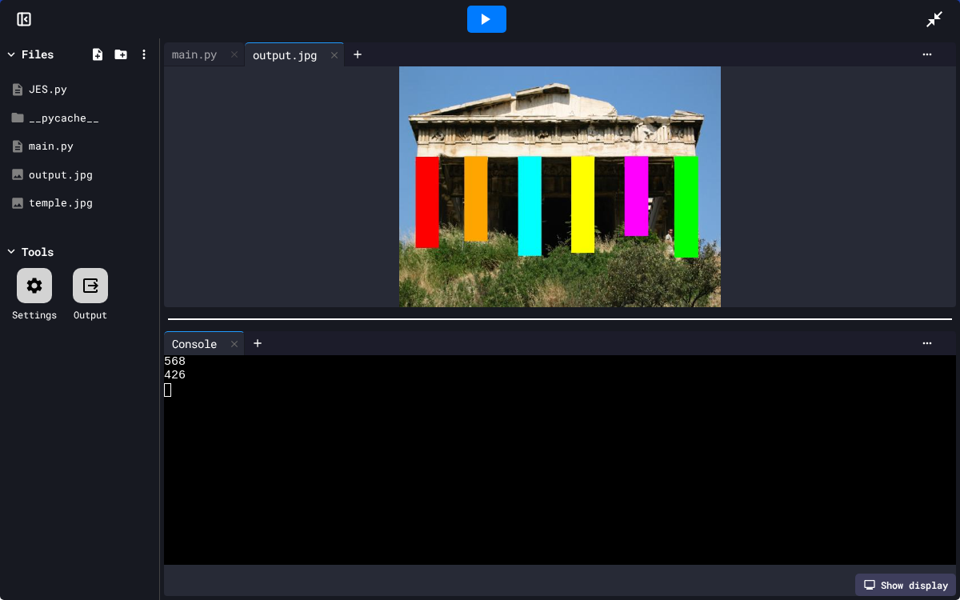
click at [933, 20] on icon at bounding box center [935, 19] width 16 height 16
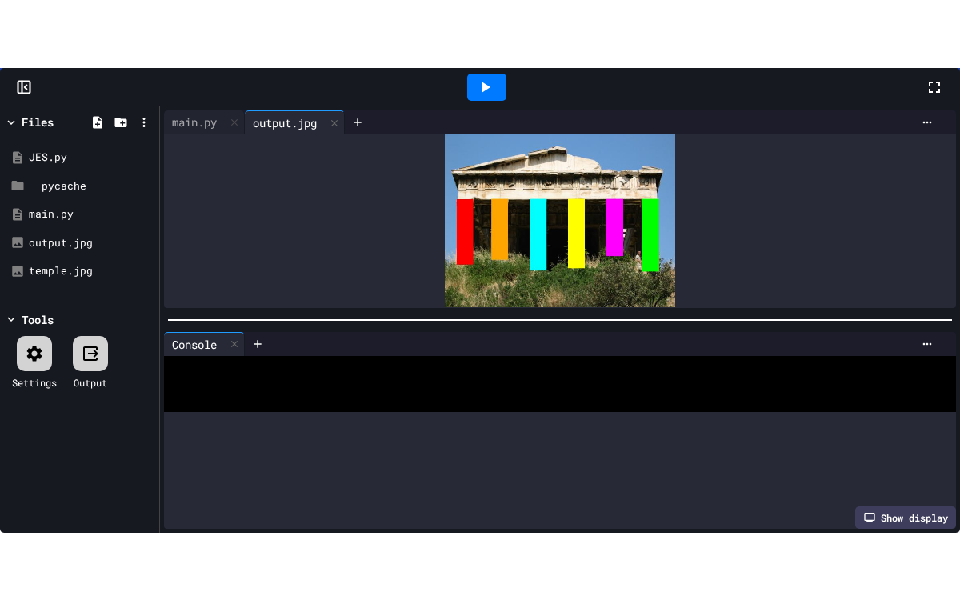
scroll to position [711, 0]
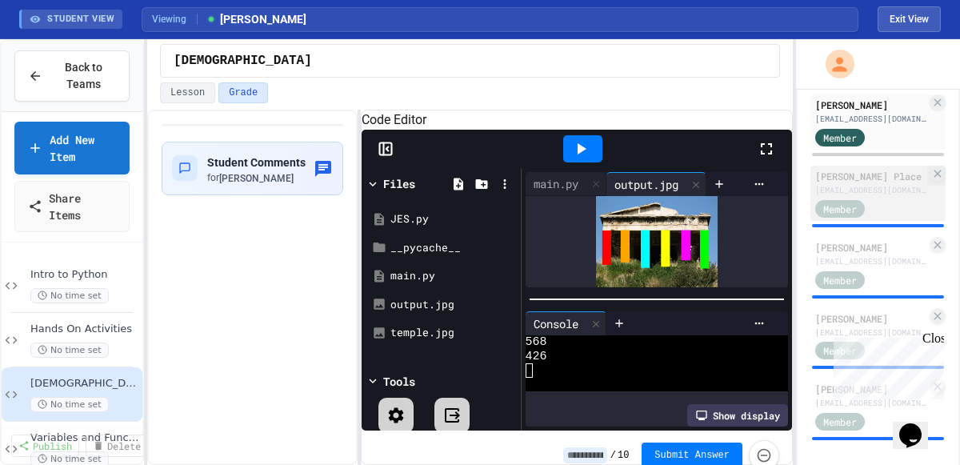
click at [895, 196] on div "[PERSON_NAME] Place [EMAIL_ADDRESS][DOMAIN_NAME]" at bounding box center [870, 182] width 111 height 27
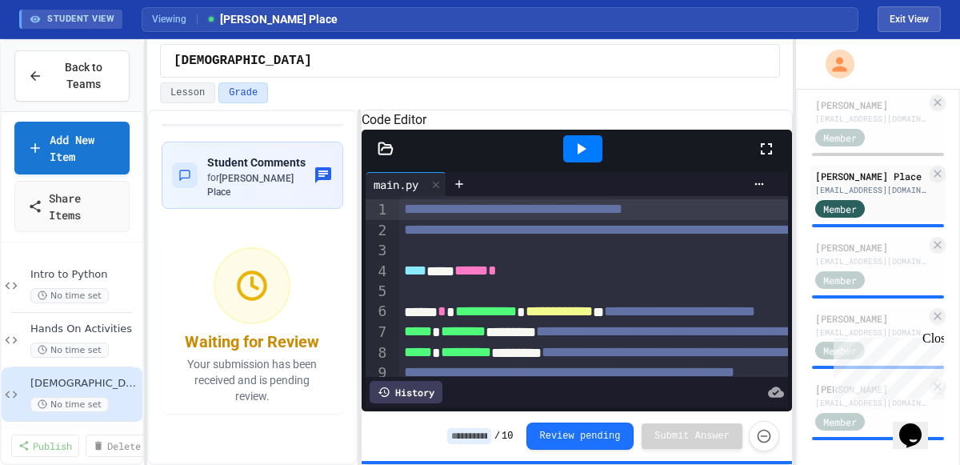
click at [770, 158] on icon at bounding box center [766, 148] width 19 height 19
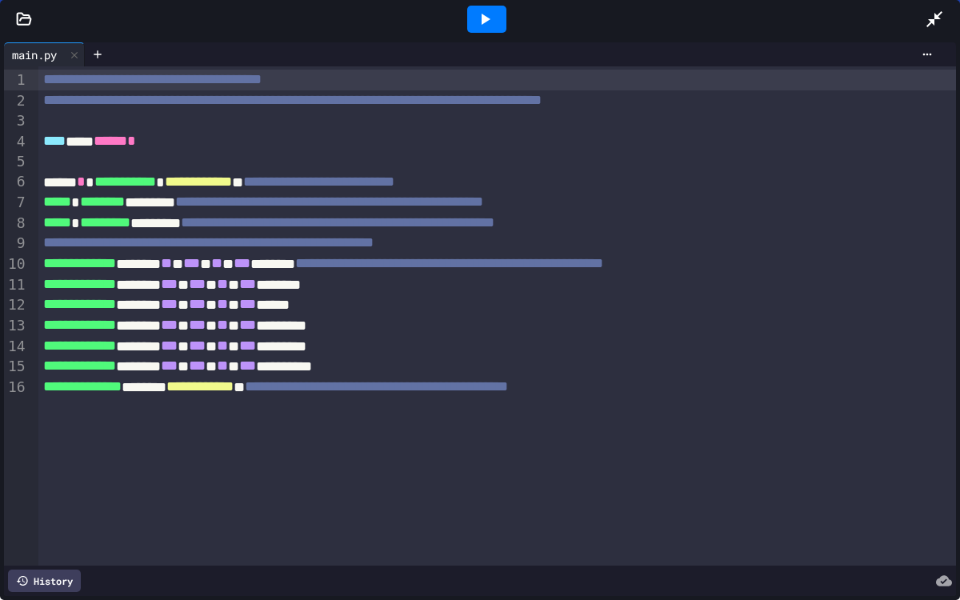
click at [25, 17] on icon at bounding box center [25, 18] width 14 height 11
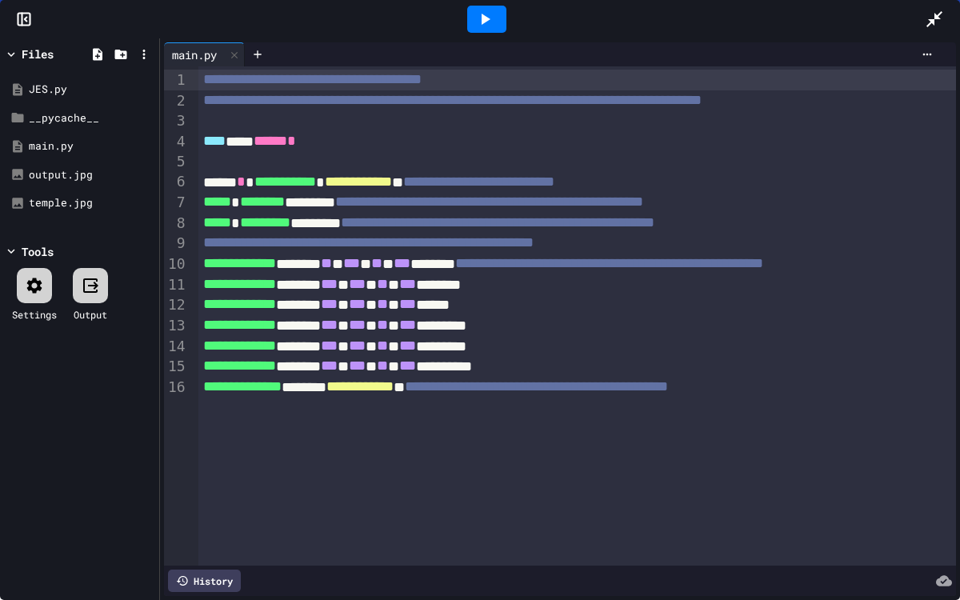
click at [474, 34] on div at bounding box center [486, 19] width 55 height 43
click at [485, 18] on icon at bounding box center [486, 19] width 9 height 11
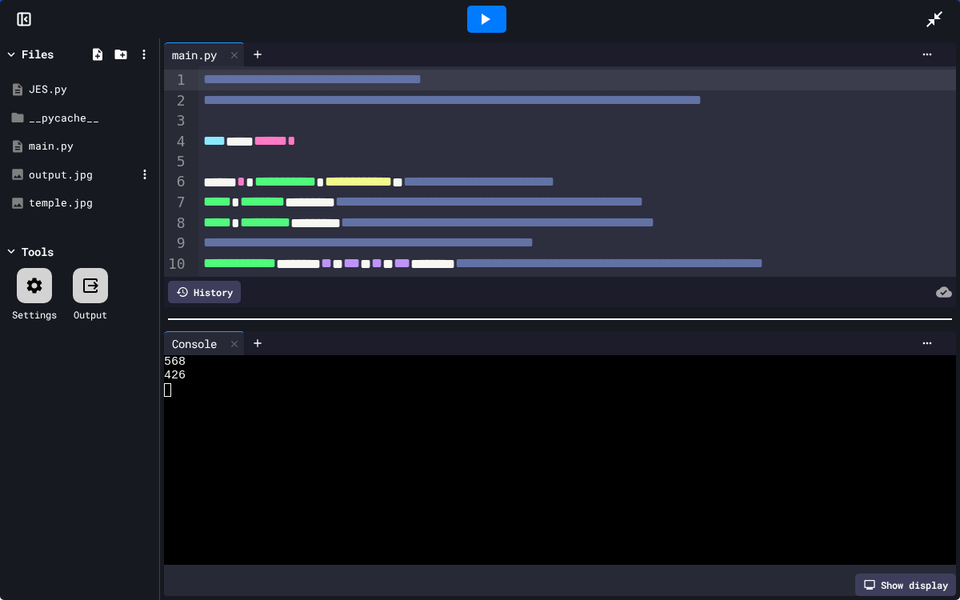
click at [69, 176] on div "output.jpg" at bounding box center [82, 175] width 107 height 16
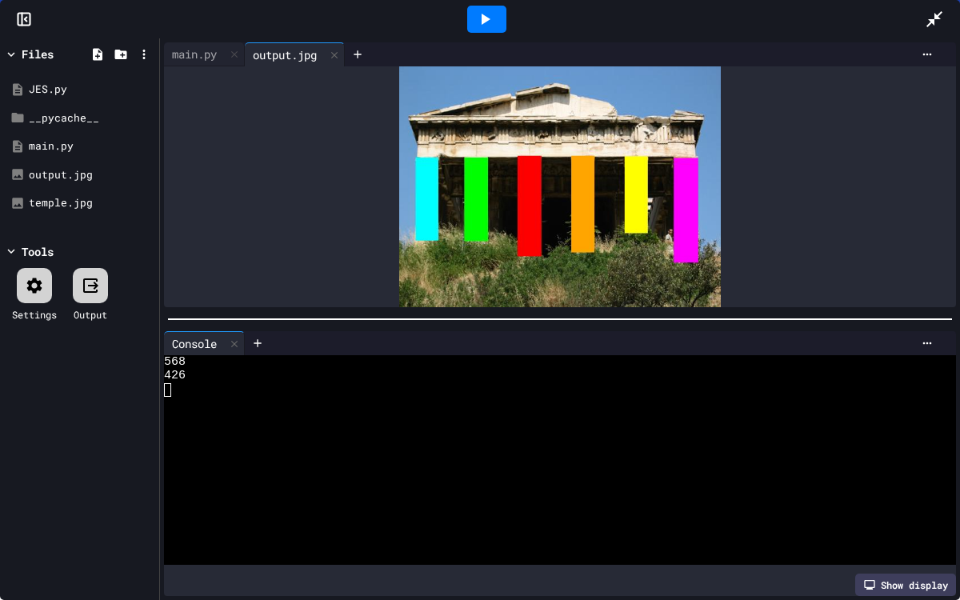
click at [938, 18] on icon at bounding box center [935, 19] width 16 height 16
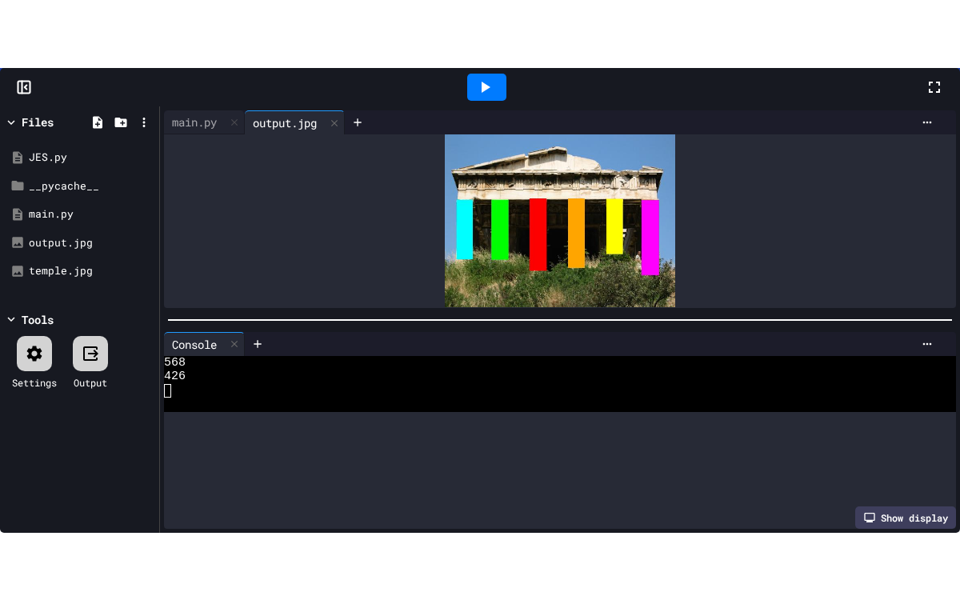
scroll to position [743, 0]
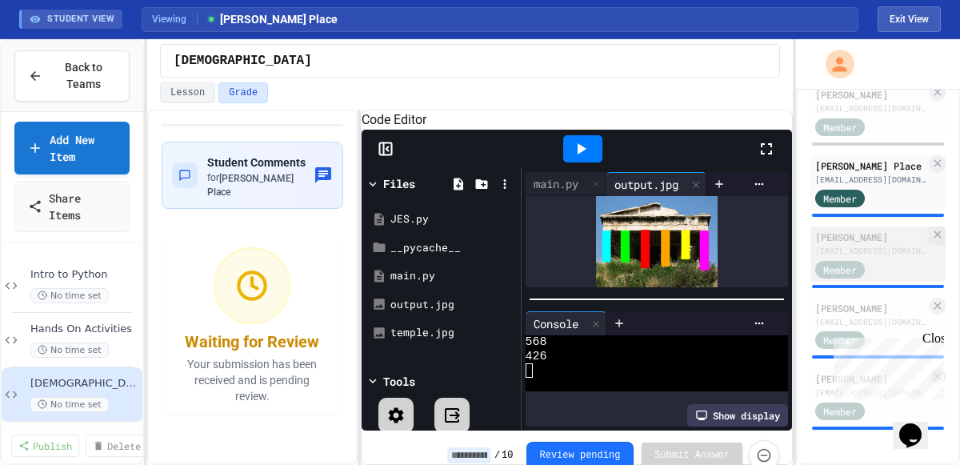
click at [897, 258] on div "Member" at bounding box center [870, 268] width 111 height 20
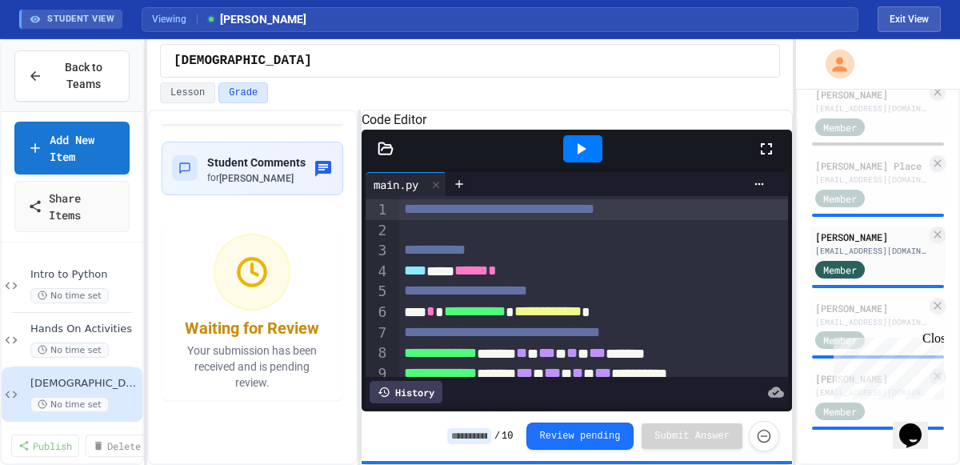
click at [767, 158] on icon at bounding box center [766, 148] width 19 height 19
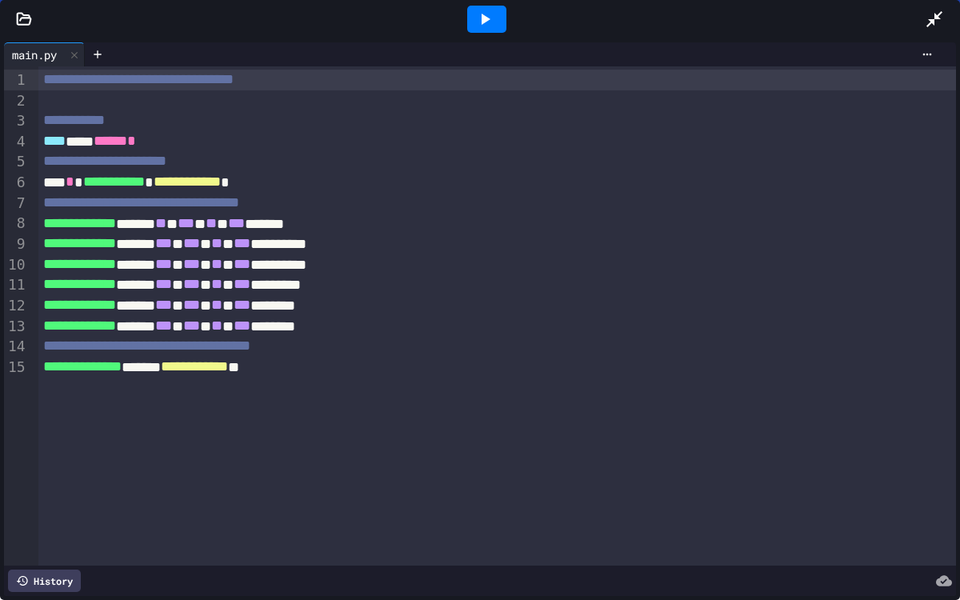
click at [24, 18] on icon at bounding box center [25, 18] width 14 height 11
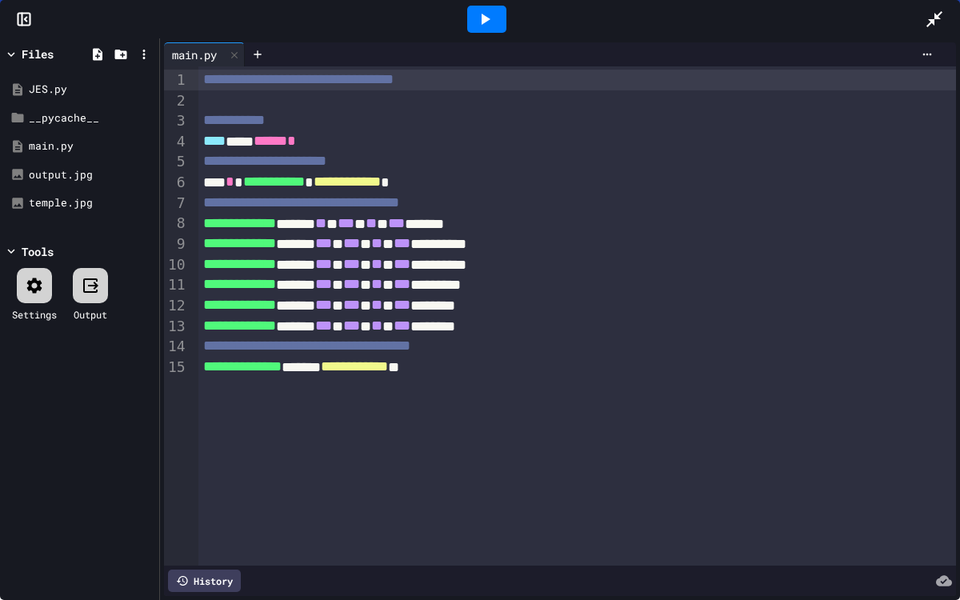
click at [493, 11] on icon at bounding box center [484, 19] width 19 height 19
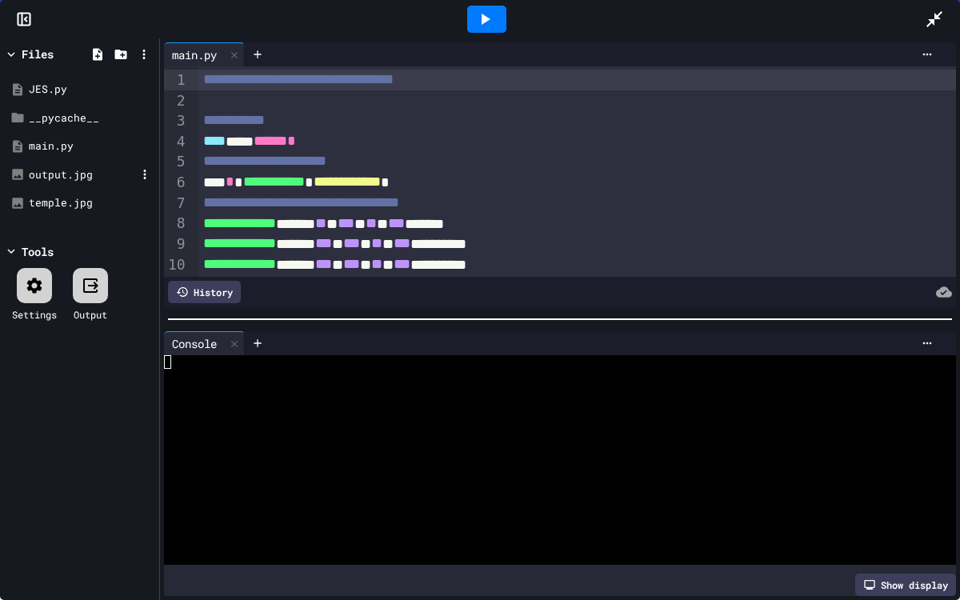
click at [64, 174] on div "output.jpg" at bounding box center [82, 175] width 107 height 16
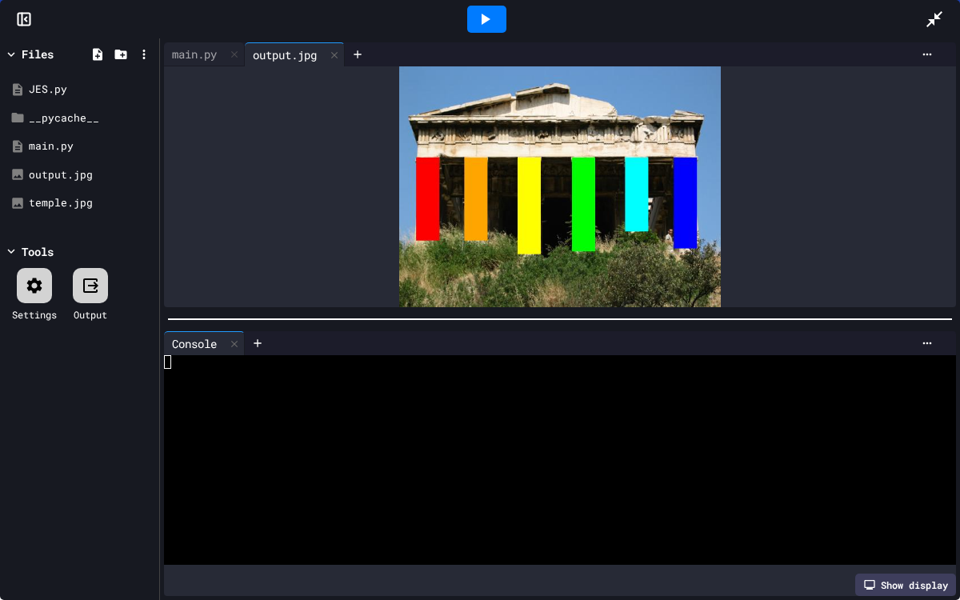
click at [927, 17] on icon at bounding box center [934, 19] width 19 height 19
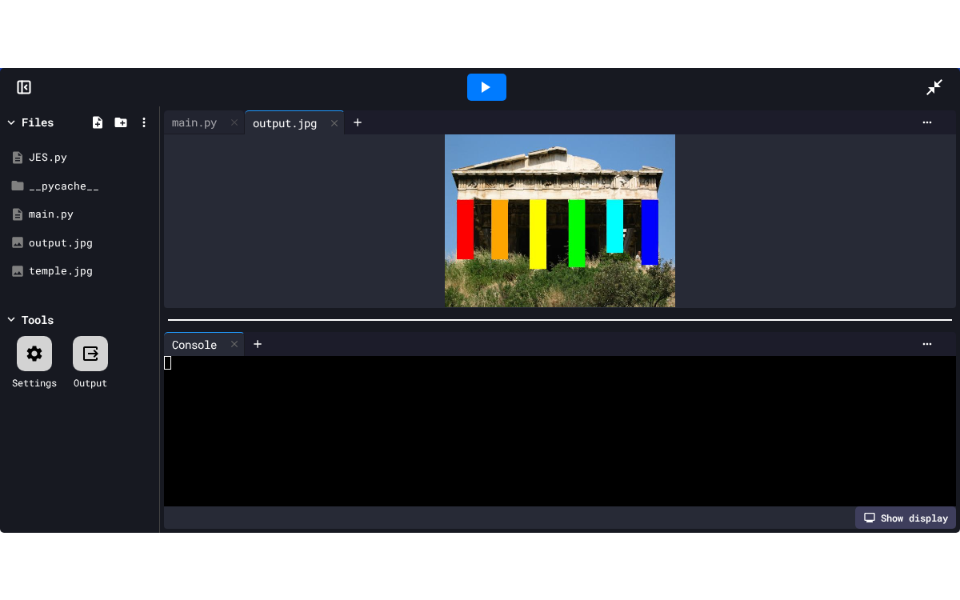
scroll to position [743, 0]
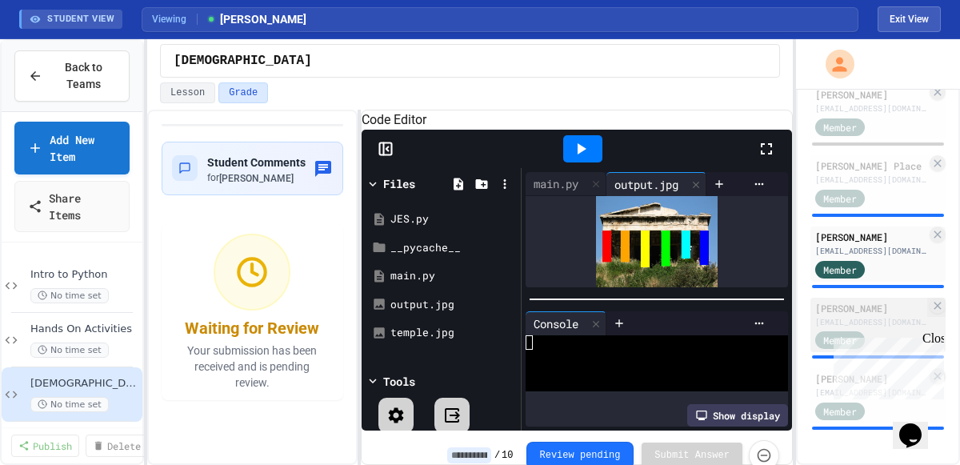
click at [878, 310] on div "[PERSON_NAME]" at bounding box center [870, 308] width 111 height 14
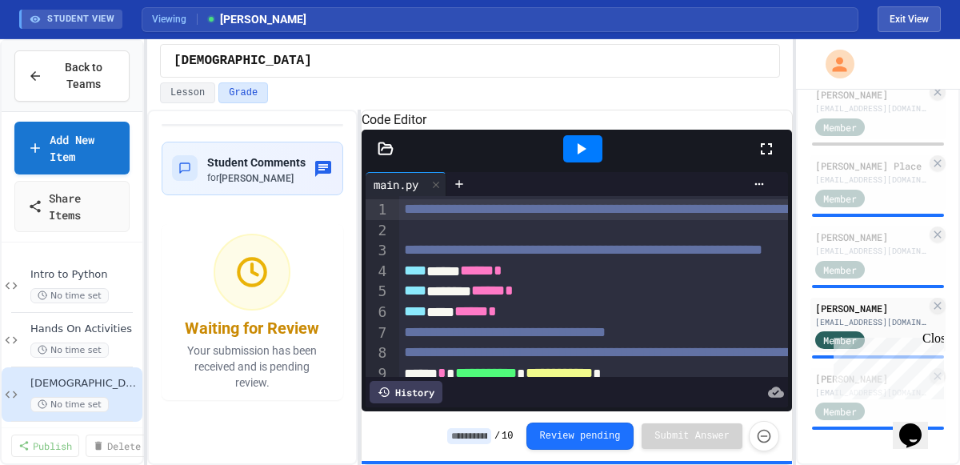
click at [934, 338] on div "Close" at bounding box center [933, 341] width 20 height 20
click at [767, 158] on icon at bounding box center [766, 148] width 19 height 19
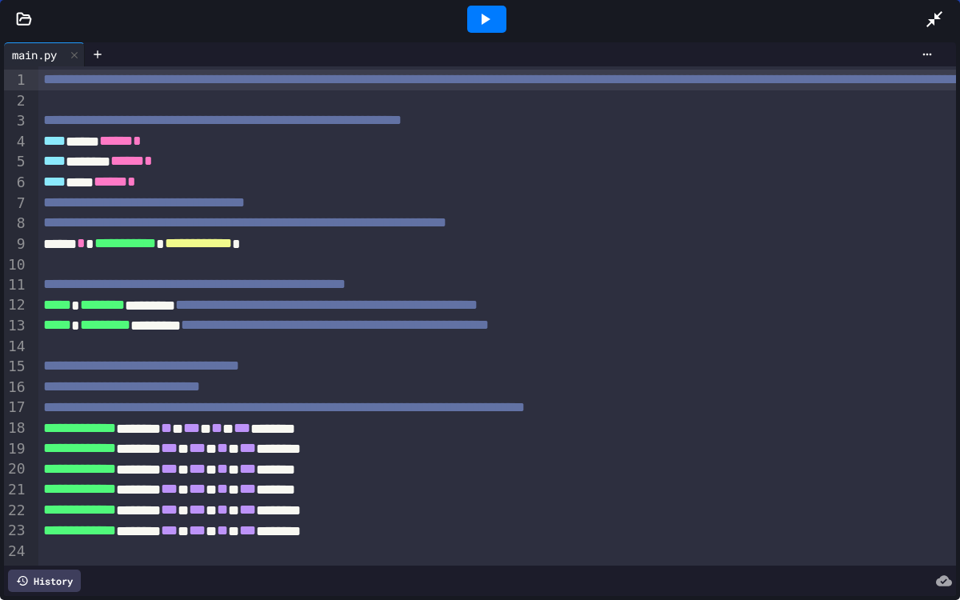
click at [489, 18] on icon at bounding box center [486, 19] width 9 height 11
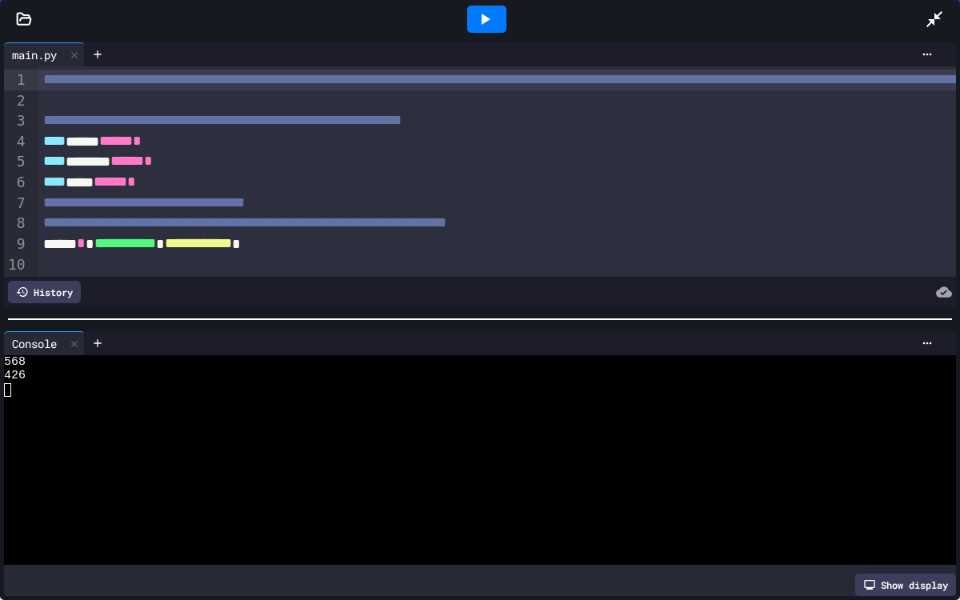
click at [26, 21] on icon at bounding box center [24, 19] width 16 height 16
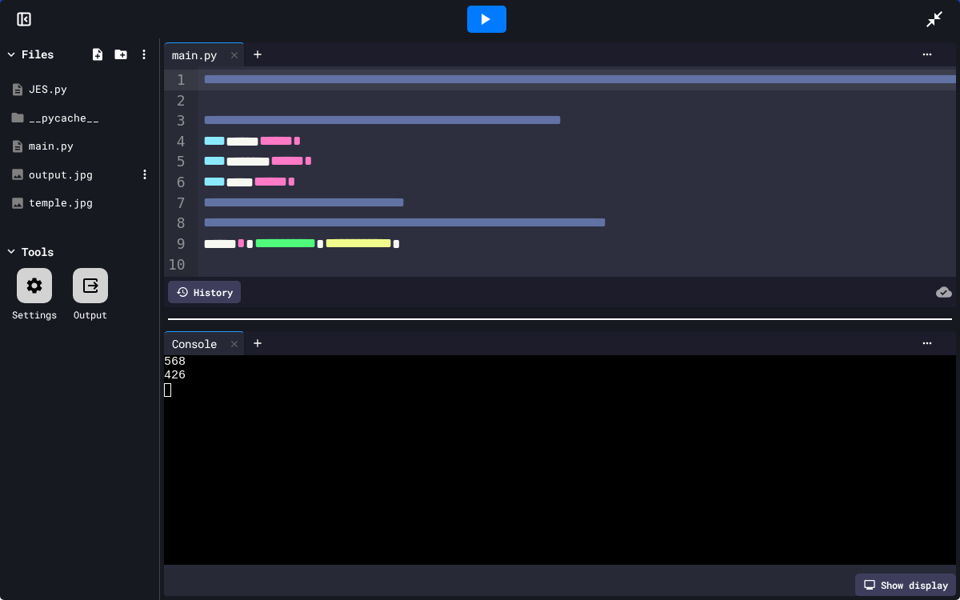
click at [83, 178] on div "output.jpg" at bounding box center [82, 175] width 107 height 16
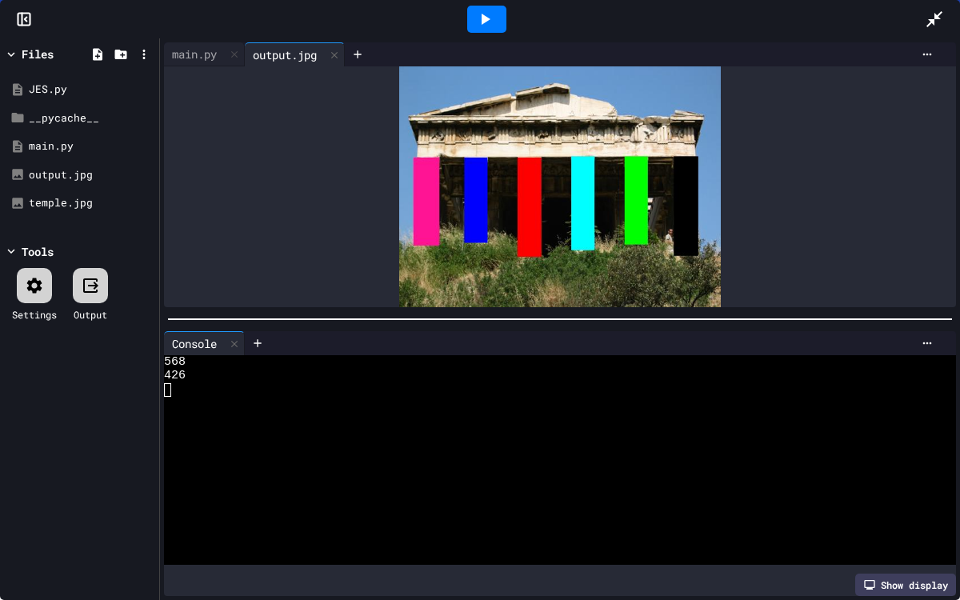
click at [935, 26] on icon at bounding box center [934, 19] width 19 height 19
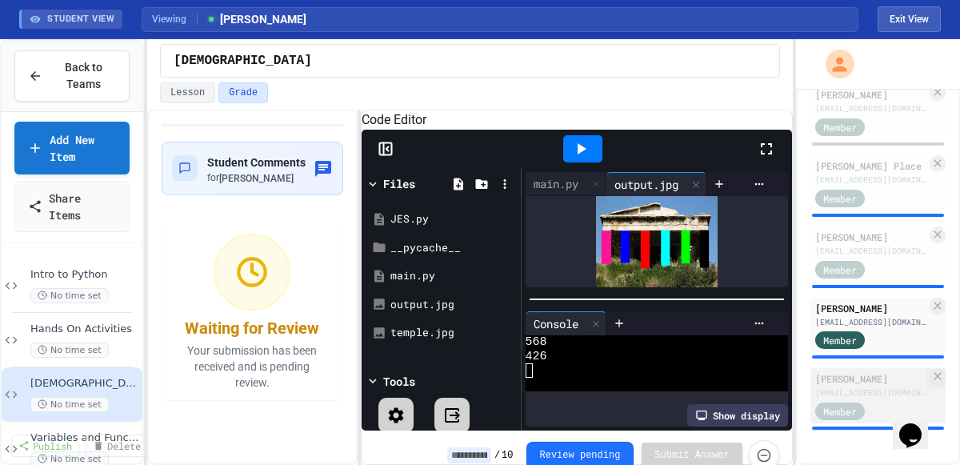
click at [878, 378] on div "[PERSON_NAME]" at bounding box center [870, 378] width 111 height 14
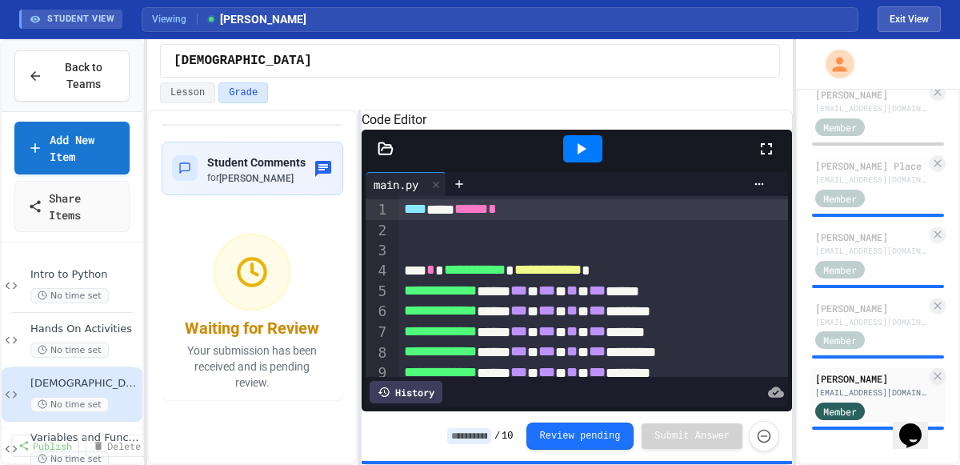
click at [769, 154] on icon at bounding box center [766, 148] width 11 height 11
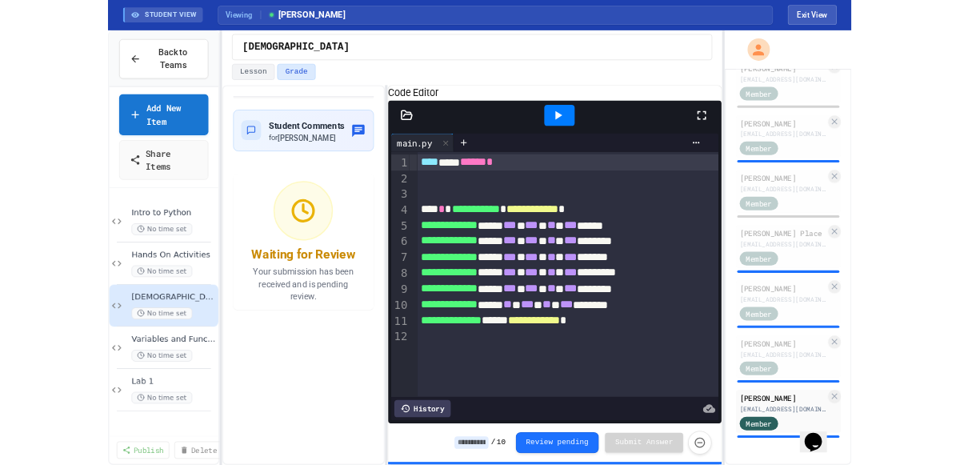
scroll to position [608, 0]
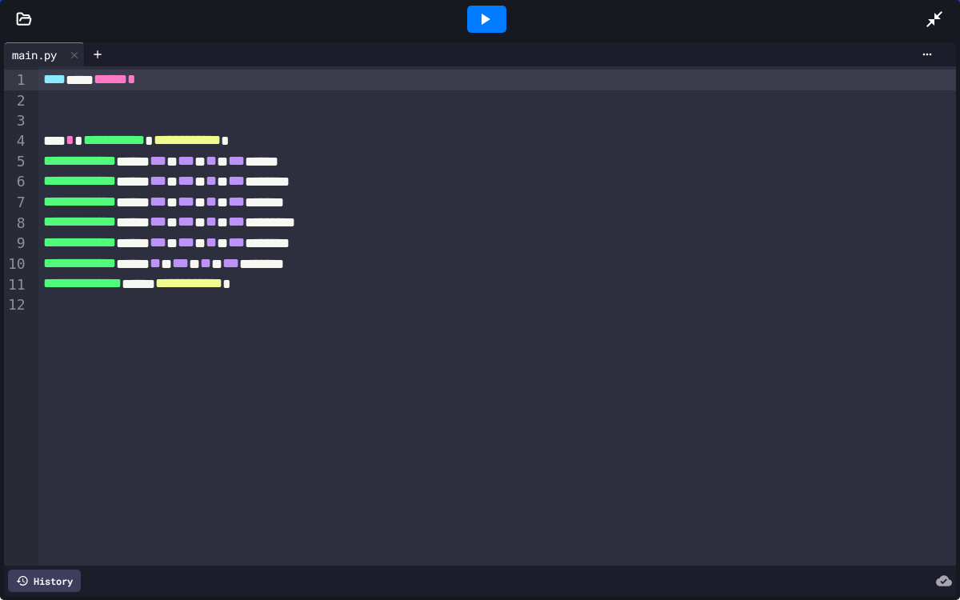
click at [21, 22] on icon at bounding box center [24, 19] width 16 height 16
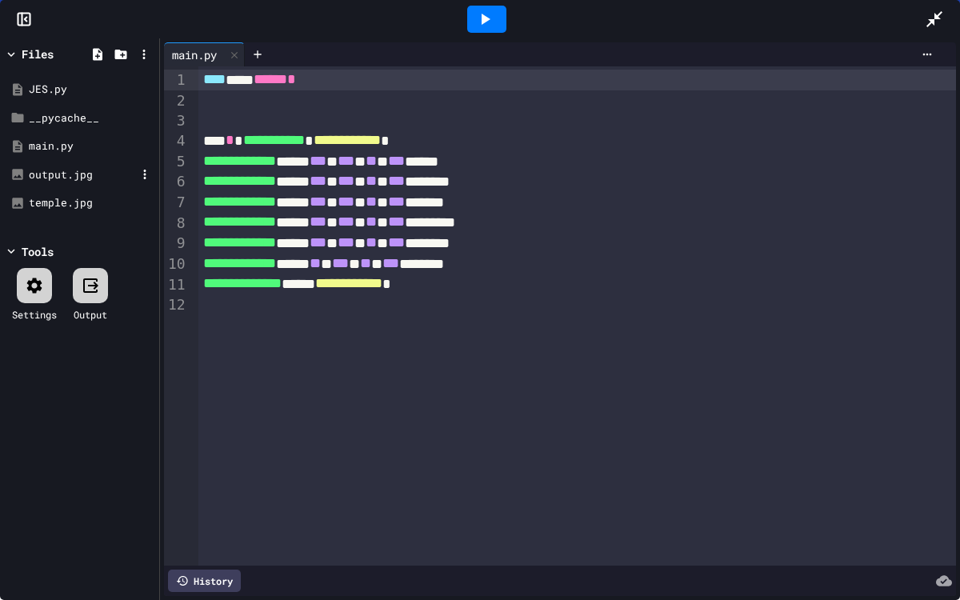
click at [68, 178] on div "output.jpg" at bounding box center [82, 175] width 107 height 16
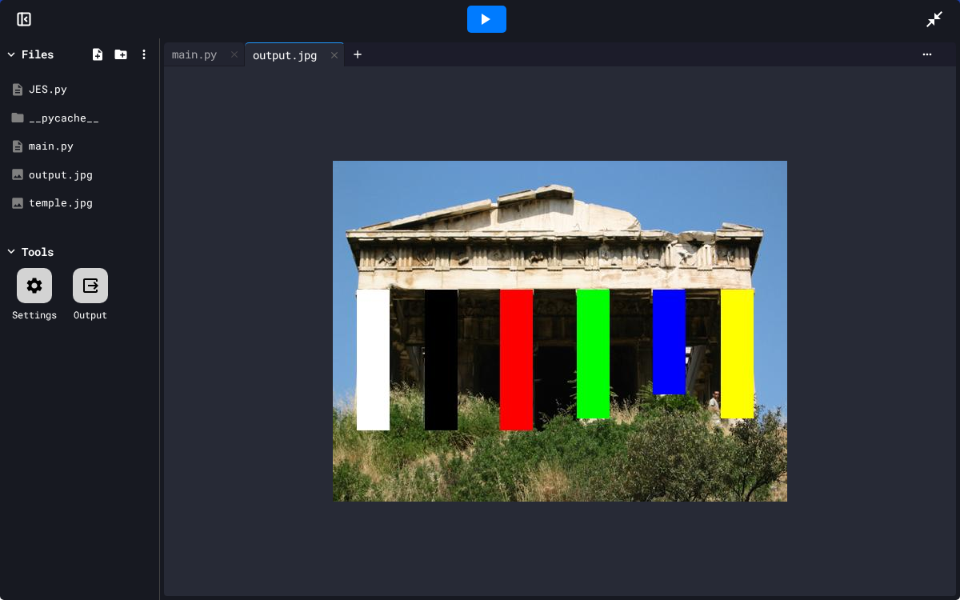
click at [491, 20] on icon at bounding box center [484, 19] width 19 height 19
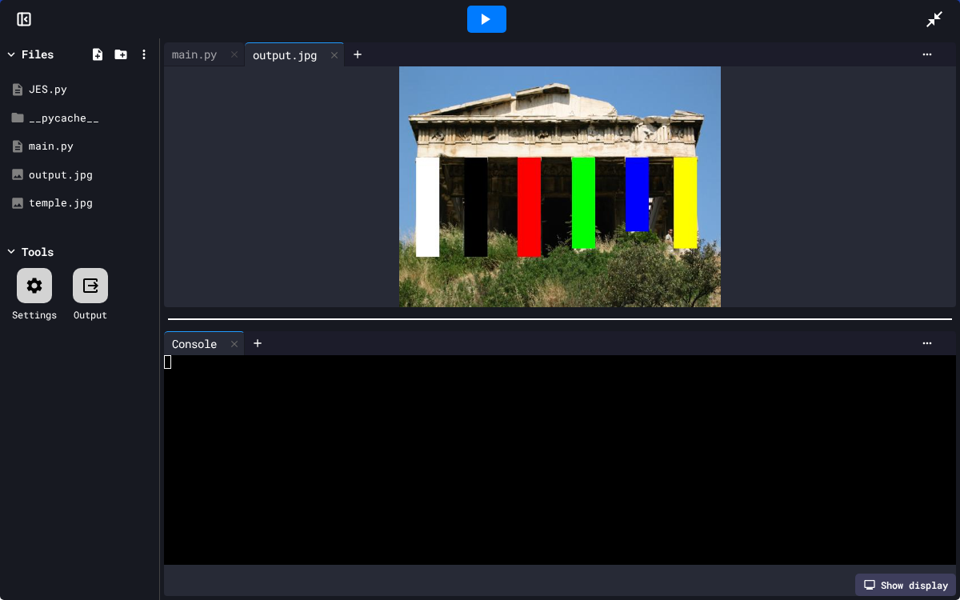
click at [930, 19] on icon at bounding box center [935, 19] width 16 height 16
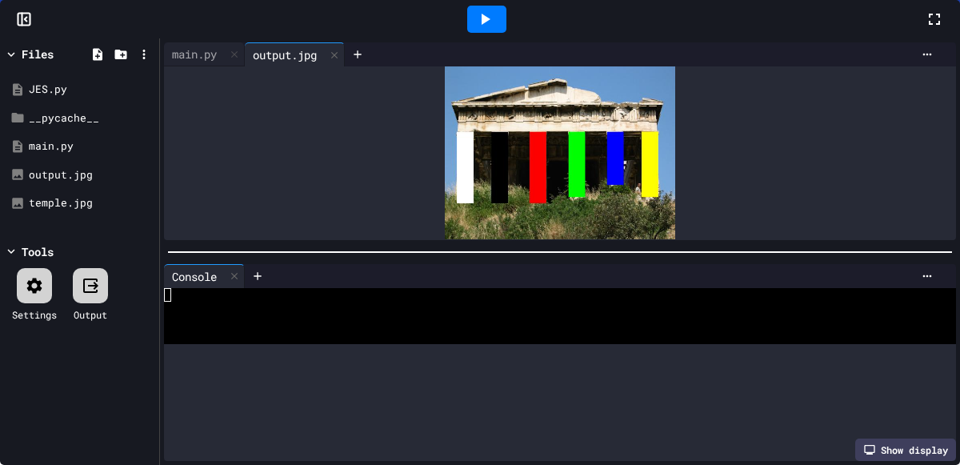
scroll to position [124, 0]
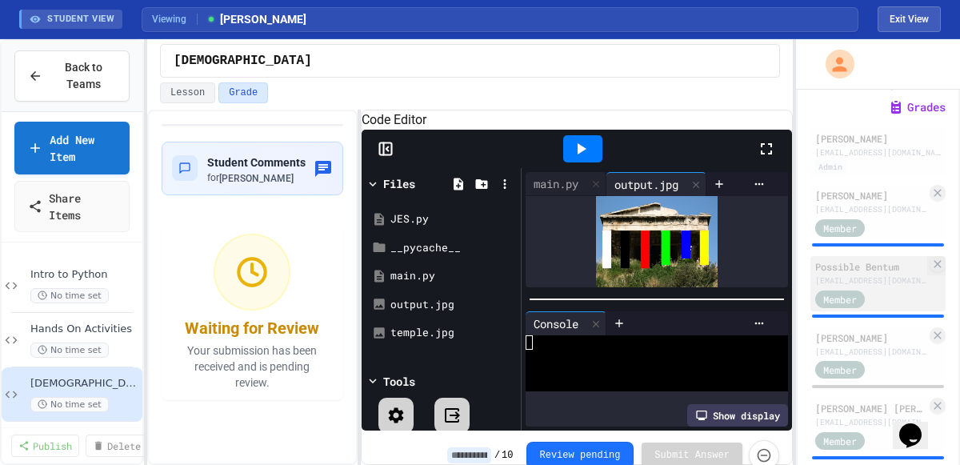
click at [885, 308] on div "Member" at bounding box center [855, 298] width 80 height 20
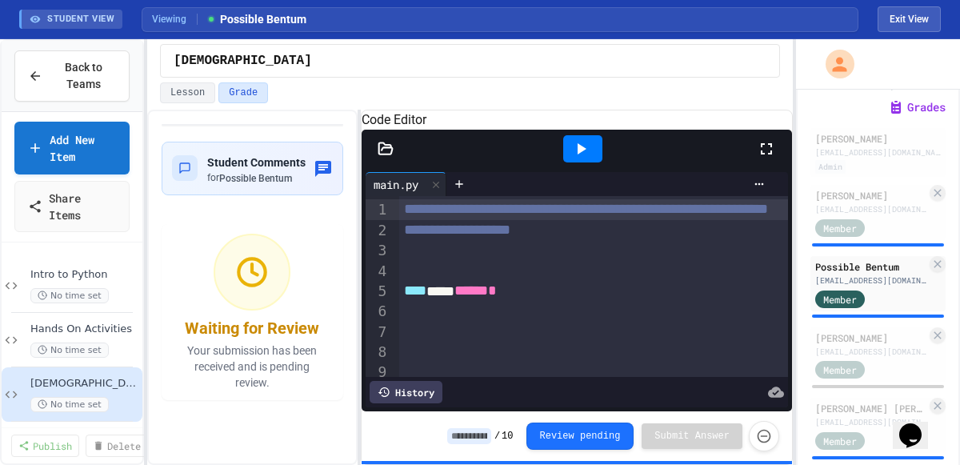
click at [764, 158] on icon at bounding box center [766, 148] width 19 height 19
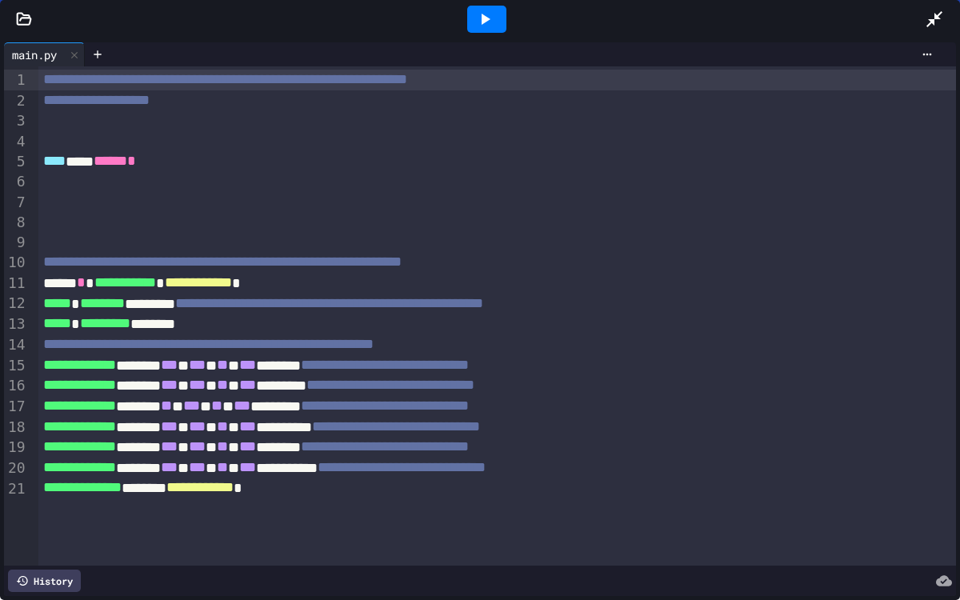
click at [18, 17] on icon at bounding box center [24, 19] width 16 height 16
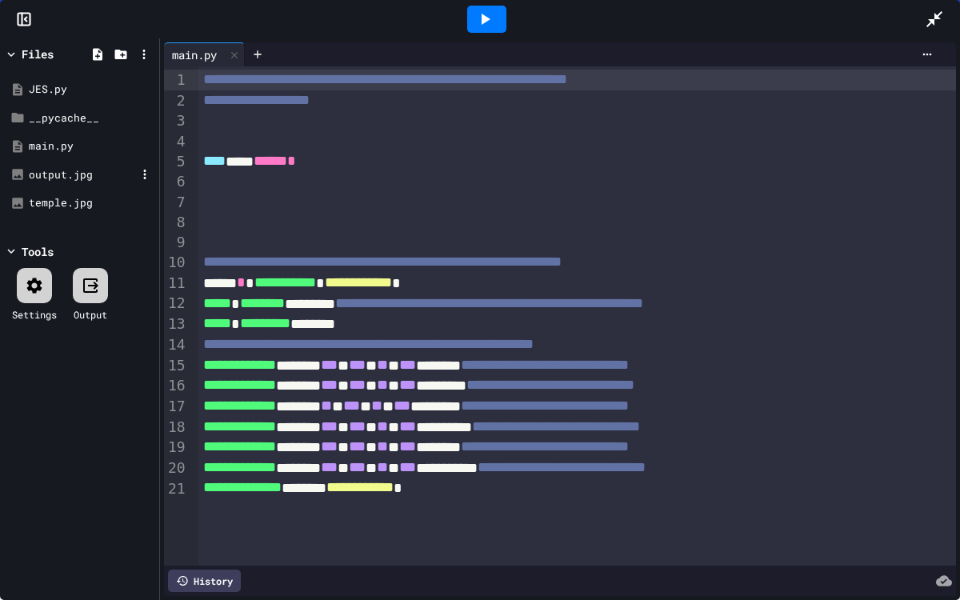
click at [57, 174] on div "output.jpg" at bounding box center [82, 175] width 107 height 16
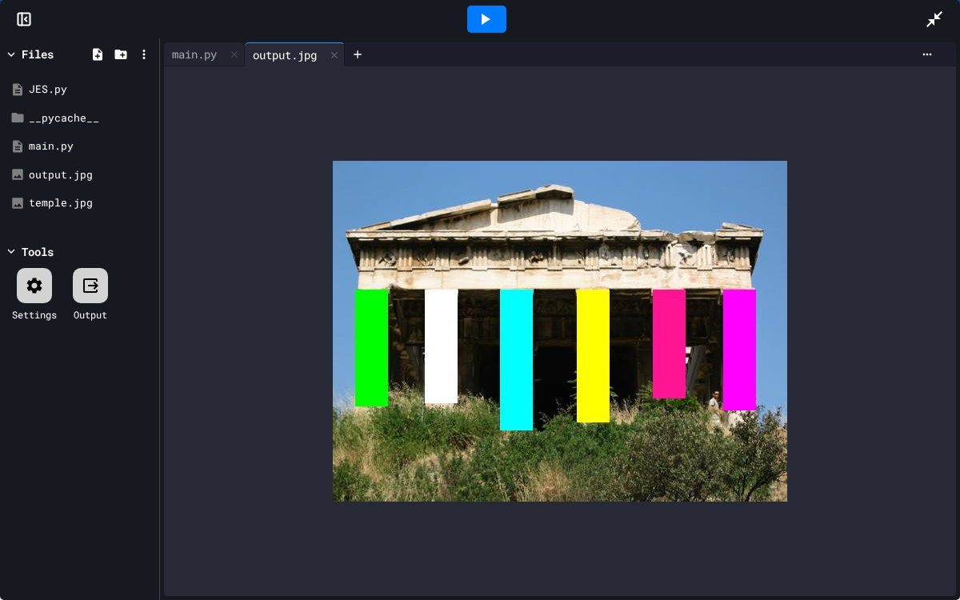
click at [936, 23] on icon at bounding box center [934, 19] width 19 height 19
